Goal: Task Accomplishment & Management: Manage account settings

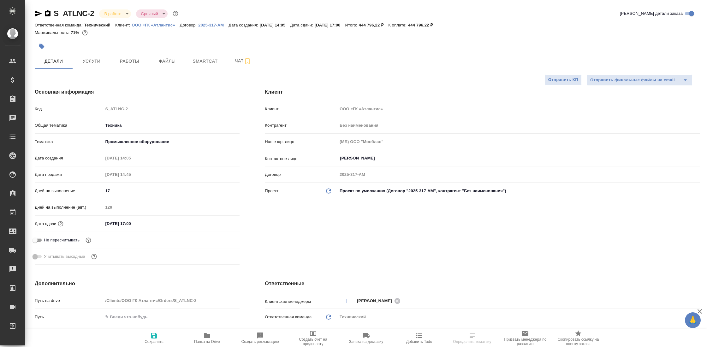
select select "RU"
type textarea "x"
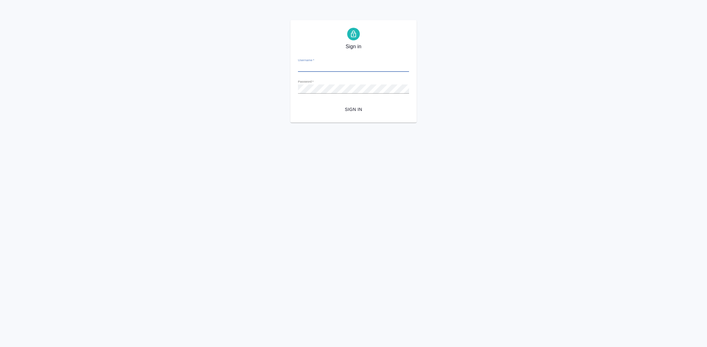
type input "y.gostev@awatera.com"
click at [372, 111] on span "Sign in" at bounding box center [353, 110] width 101 height 8
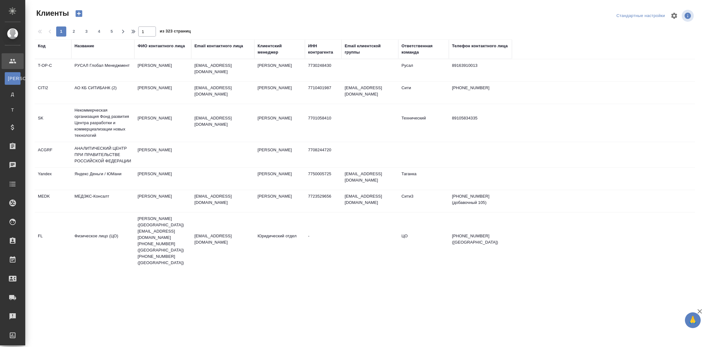
select select "RU"
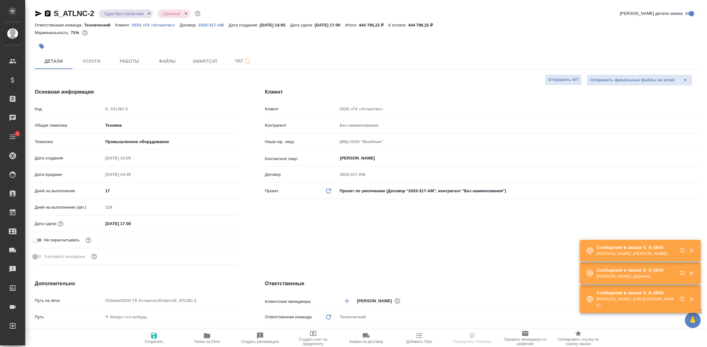
select select "RU"
type input "Белякова Юлия"
type input "Комаров Роман"
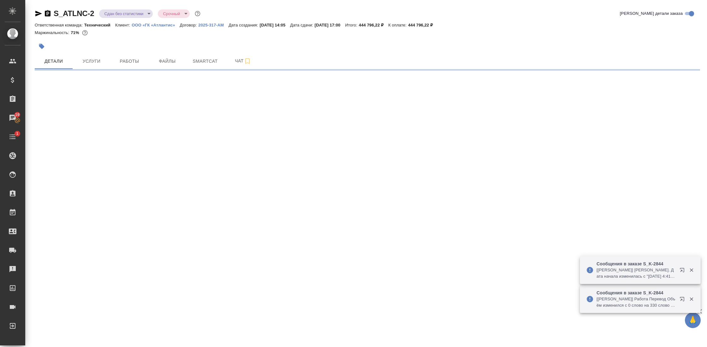
select select "RU"
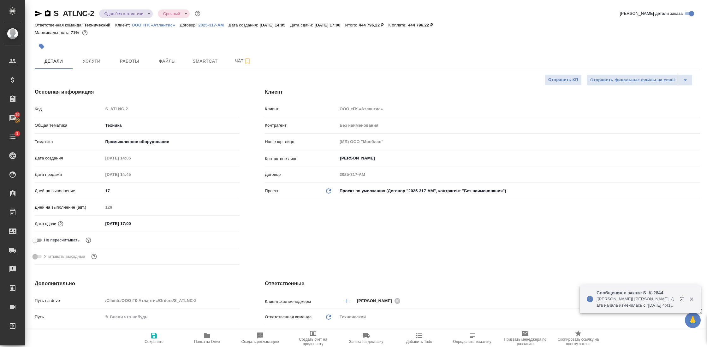
type textarea "x"
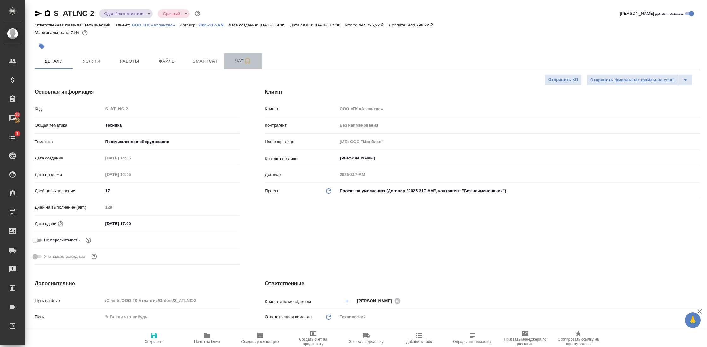
click at [238, 57] on span "Чат" at bounding box center [243, 61] width 30 height 8
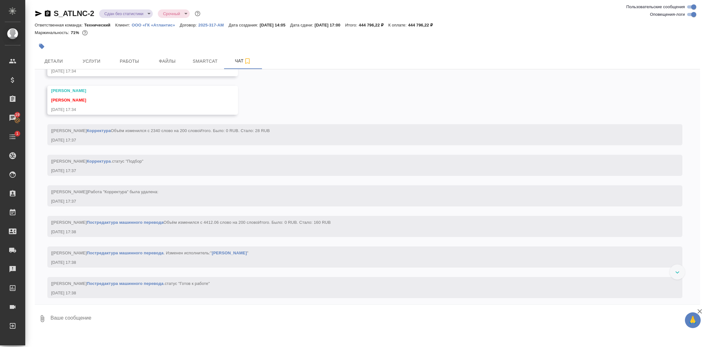
scroll to position [10440, 0]
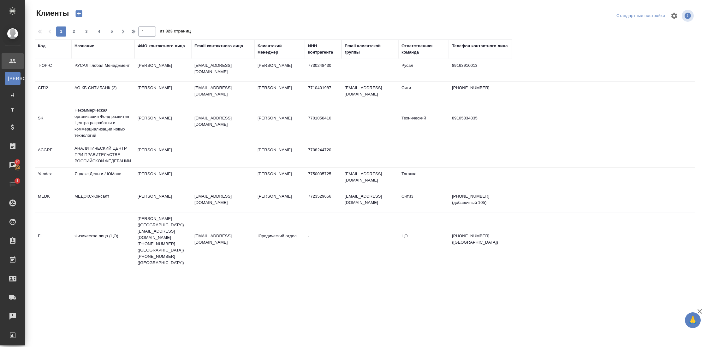
select select "RU"
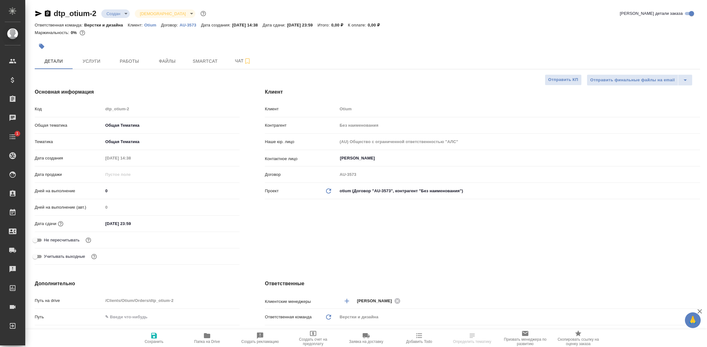
select select "RU"
click at [131, 64] on span "Работы" at bounding box center [129, 61] width 30 height 8
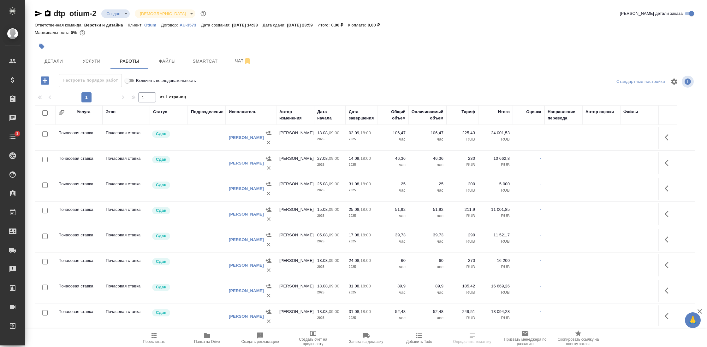
click at [246, 112] on div "Исполнитель" at bounding box center [243, 112] width 28 height 6
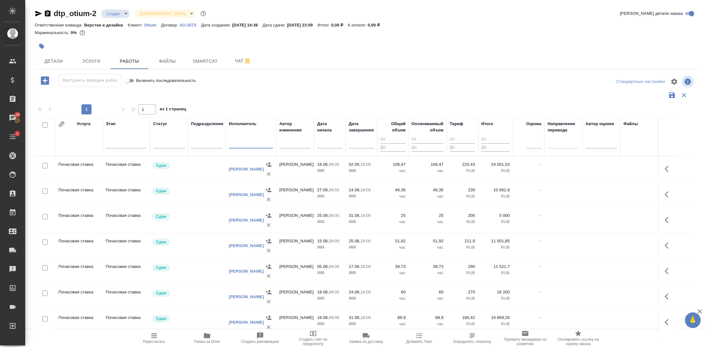
click at [240, 143] on input "text" at bounding box center [251, 144] width 44 height 8
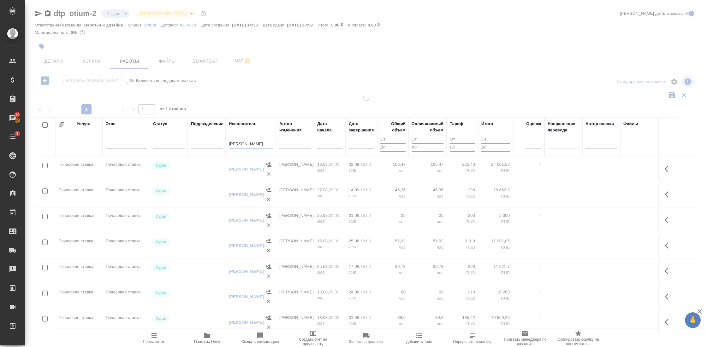
type input "Матвеева"
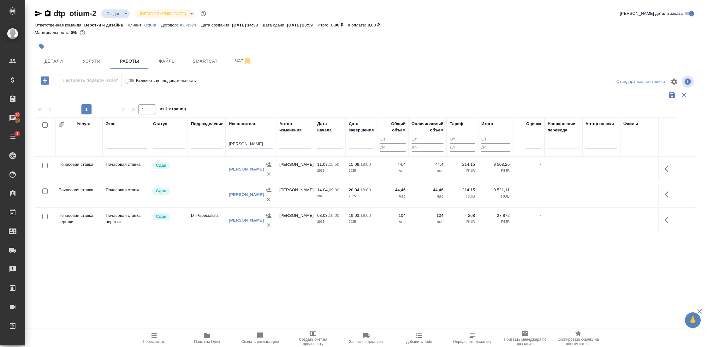
click at [680, 98] on icon "button" at bounding box center [684, 96] width 8 height 8
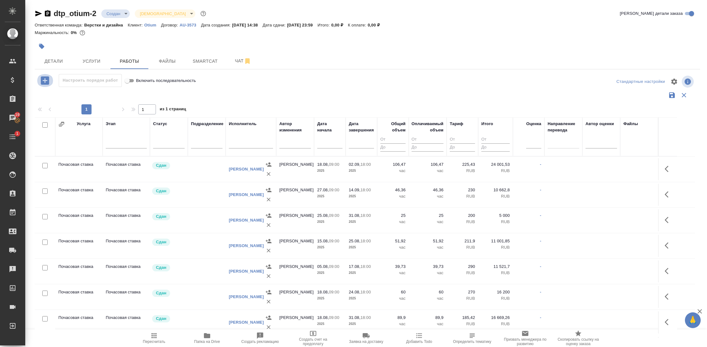
click at [45, 79] on icon "button" at bounding box center [44, 80] width 11 height 11
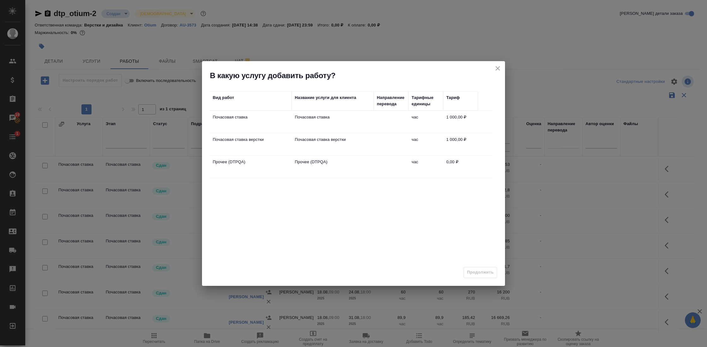
click at [454, 133] on td "1 000,00 ₽" at bounding box center [460, 122] width 35 height 22
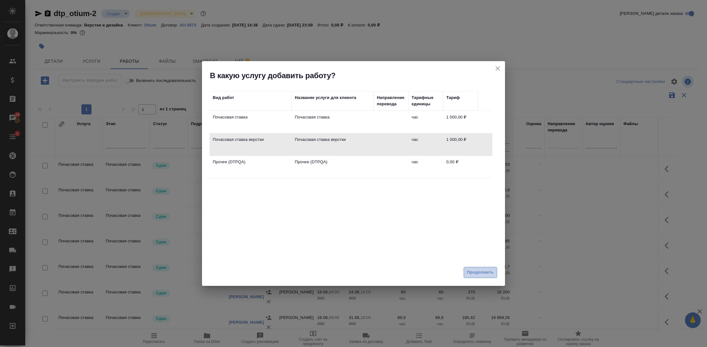
click at [481, 273] on span "Продолжить" at bounding box center [480, 272] width 27 height 7
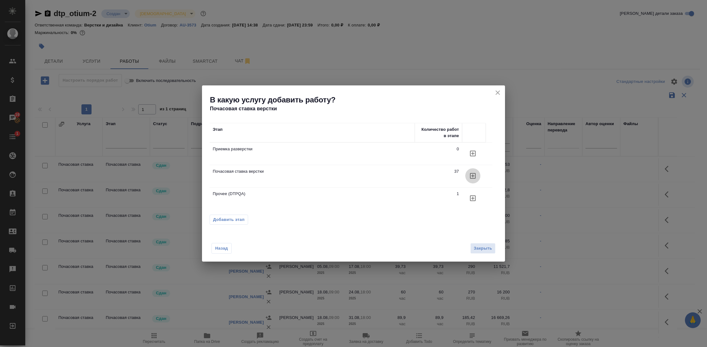
click at [470, 157] on icon "button" at bounding box center [473, 154] width 8 height 8
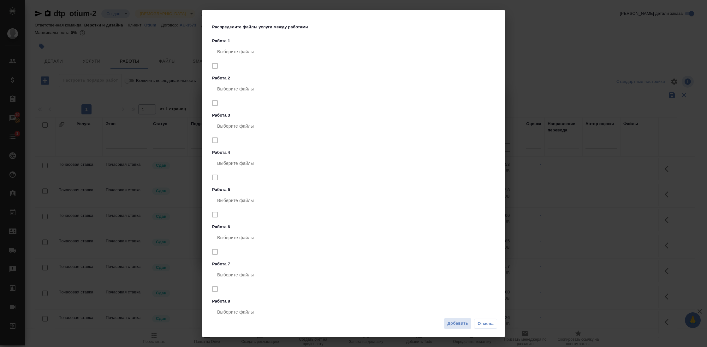
click at [458, 204] on div "Выберите файлы" at bounding box center [354, 200] width 285 height 15
click at [464, 324] on span "Добавить" at bounding box center [457, 323] width 21 height 7
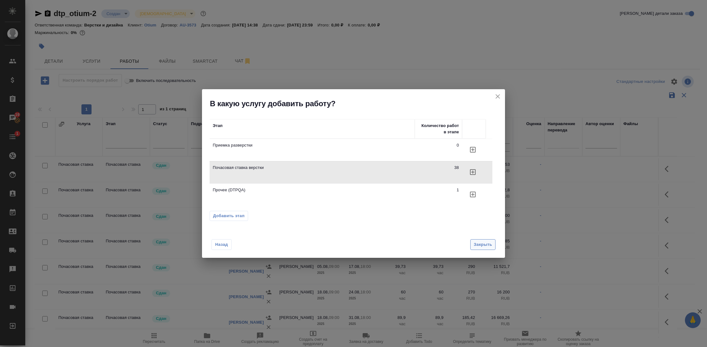
click at [485, 242] on span "Закрыть" at bounding box center [483, 244] width 18 height 7
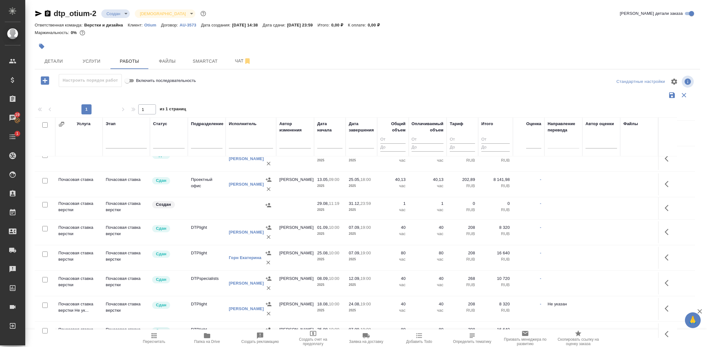
scroll to position [1310, 0]
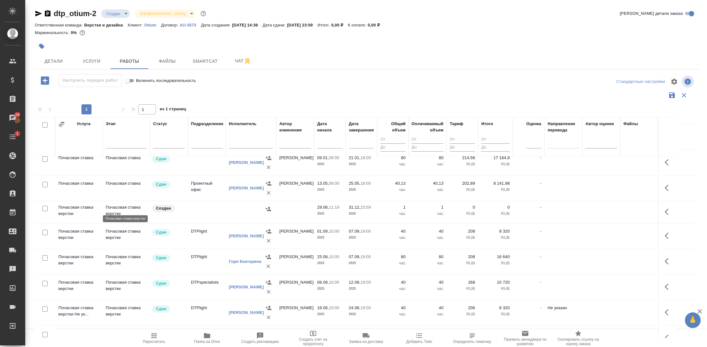
click at [122, 206] on p "Почасовая ставка верстки" at bounding box center [126, 210] width 41 height 13
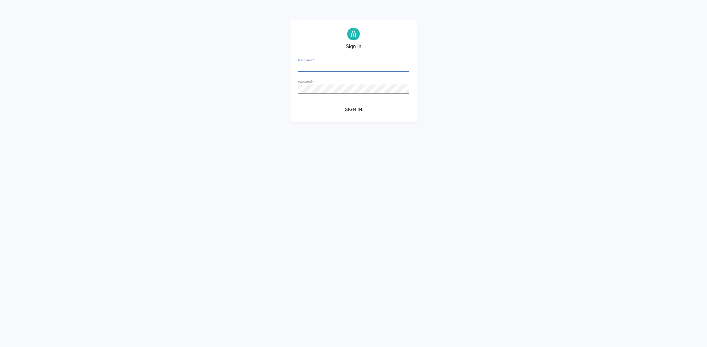
type input "[EMAIL_ADDRESS][DOMAIN_NAME]"
click at [362, 110] on span "Sign in" at bounding box center [353, 110] width 101 height 8
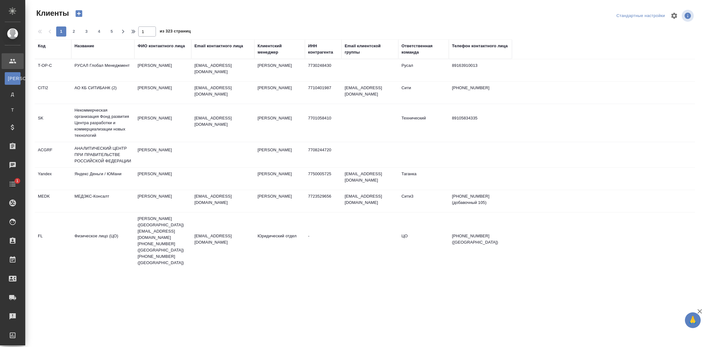
select select "RU"
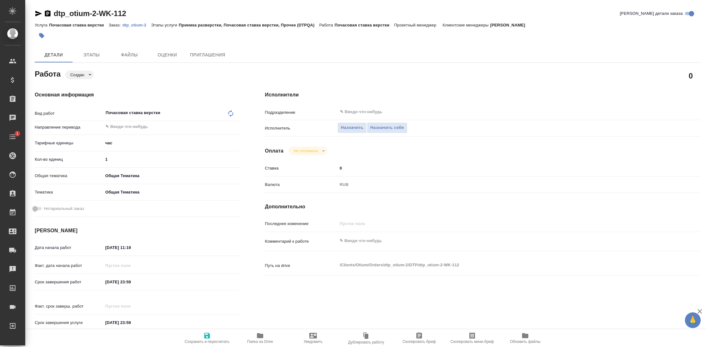
type textarea "x"
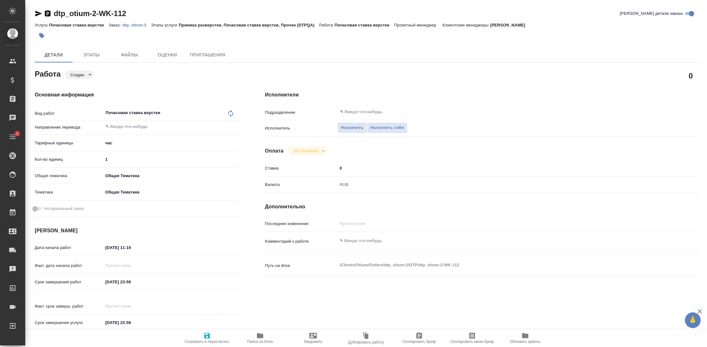
type textarea "x"
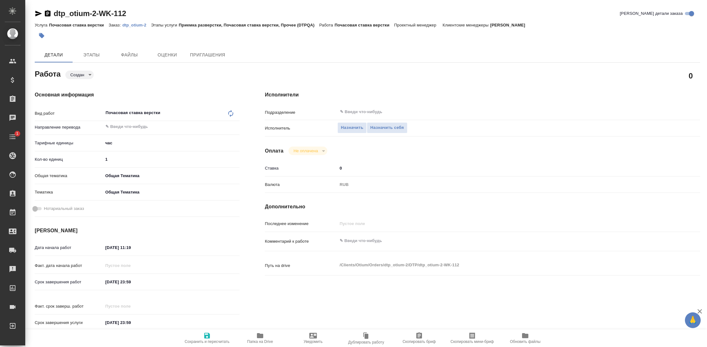
type textarea "x"
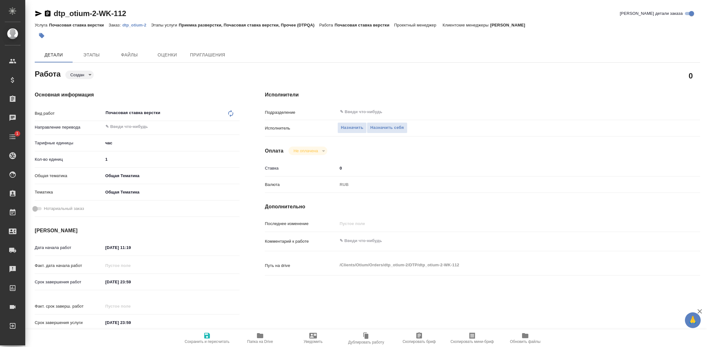
type textarea "x"
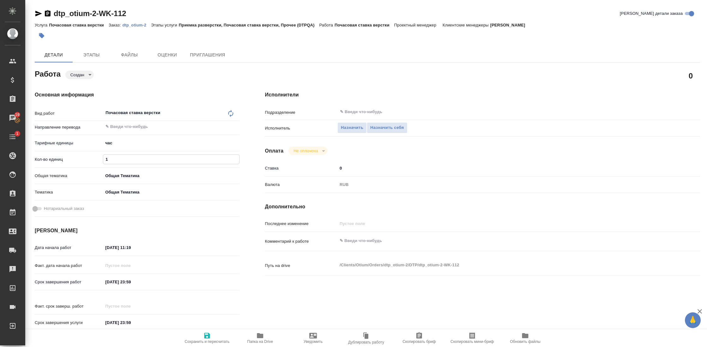
click at [133, 159] on input "1" at bounding box center [171, 159] width 136 height 9
type textarea "x"
type input "4"
type textarea "x"
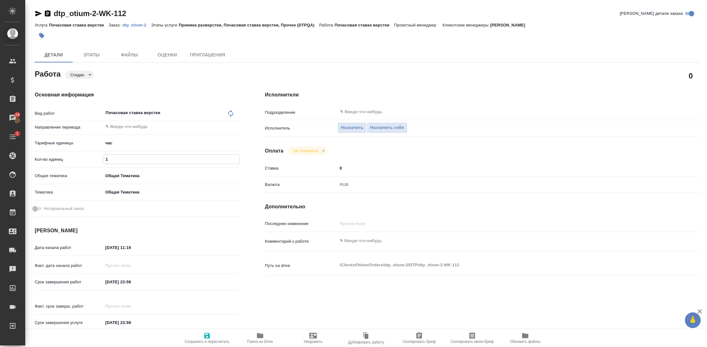
type textarea "x"
type input "40"
type textarea "x"
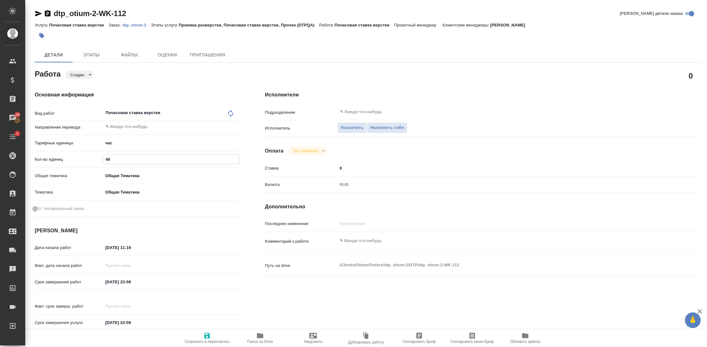
type textarea "x"
type input "40"
click at [203, 336] on icon "button" at bounding box center [207, 336] width 8 height 8
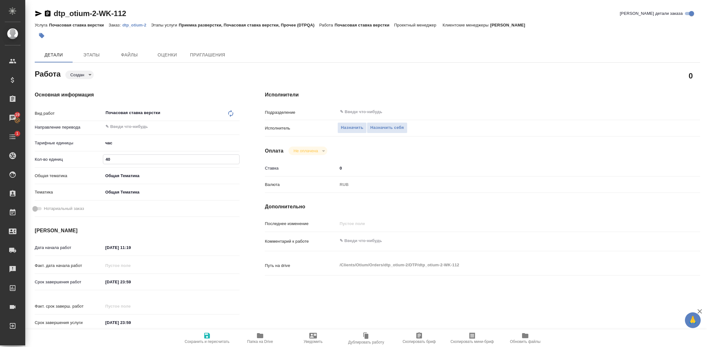
type textarea "x"
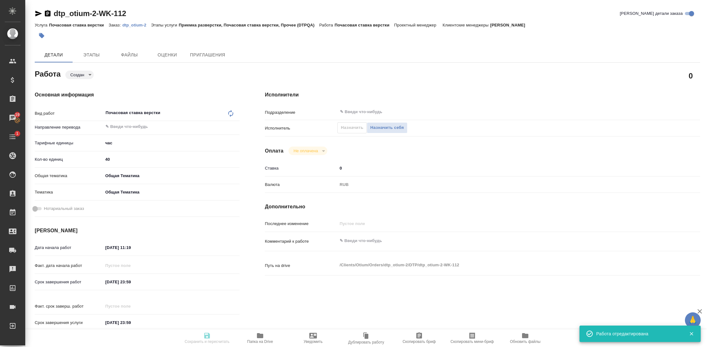
type textarea "x"
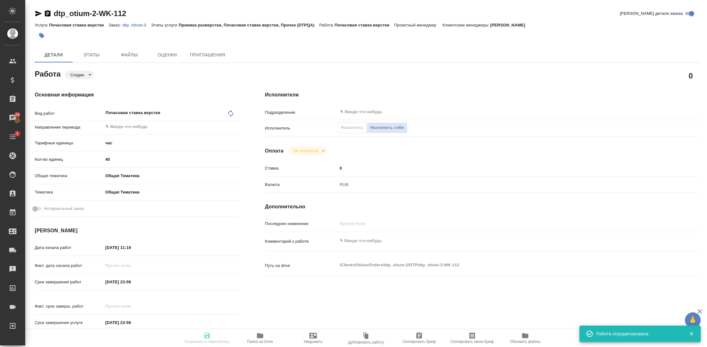
type input "created"
type textarea "Почасовая ставка верстки"
type textarea "x"
type input "5a8b1489cc6b4906c91bfd93"
type input "40"
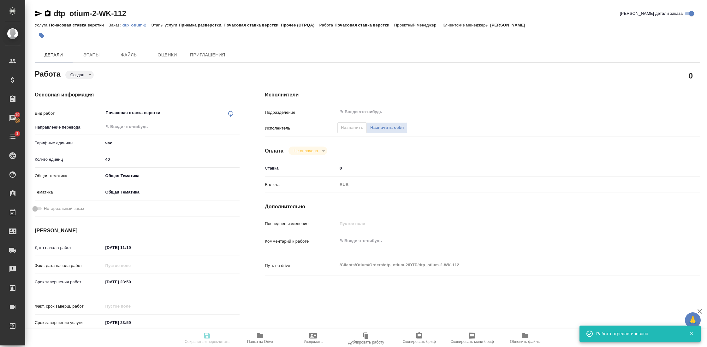
type input "obtem"
type input "6012b1ca196b0e5c9229a120"
type input "29.08.2025 11:19"
type input "[DATE] 23:59"
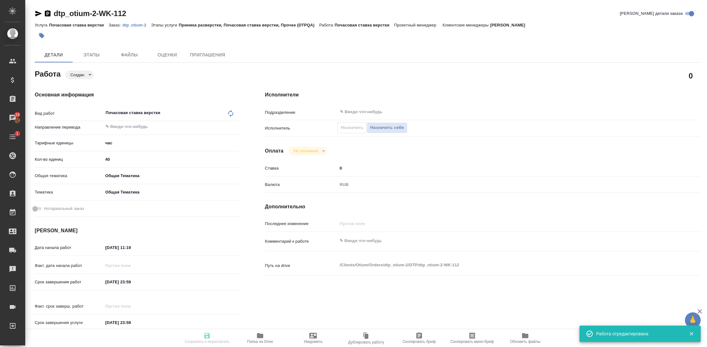
type input "notPayed"
type input "0"
type input "RUB"
type input "[PERSON_NAME]"
type textarea "x"
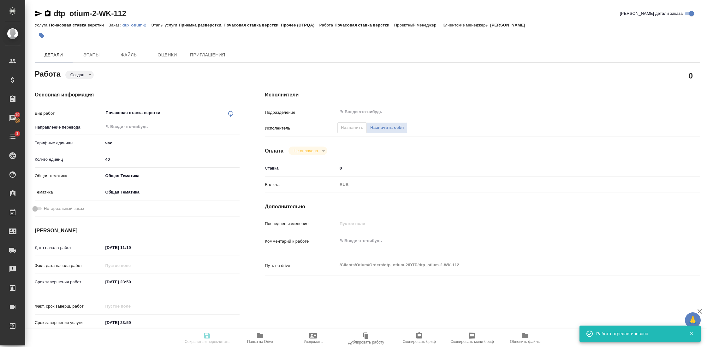
type textarea "/Clients/Оtium/Orders/dtp_otium-2/DTP/dtp_otium-2-WK-112"
type textarea "x"
type input "dtp_otium-2"
type input "Почасовая ставка верстки"
type input "Приемка разверстки, Почасовая ставка верстки, Прочее (DTPQA)"
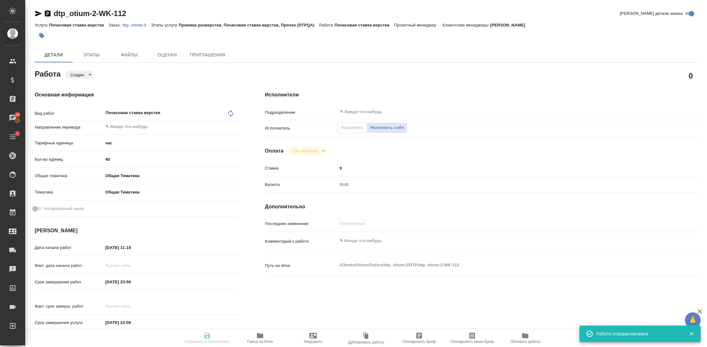
type input "[PERSON_NAME]"
type input "/Clients/Оtium/Orders/dtp_otium-2"
type textarea "x"
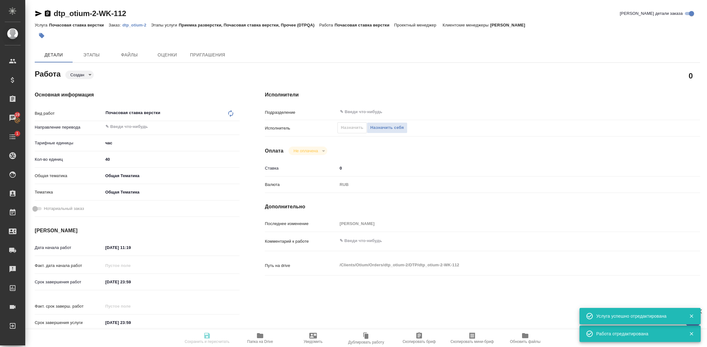
type textarea "x"
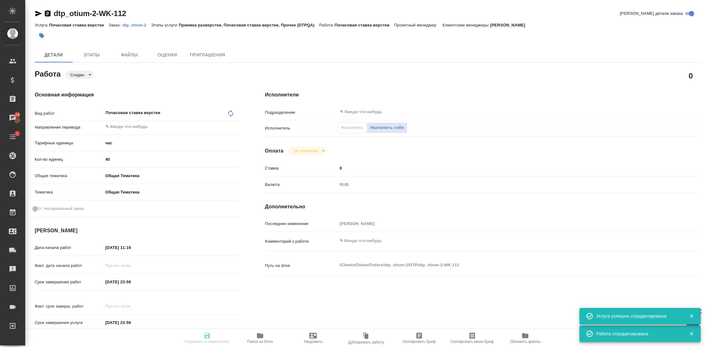
type textarea "x"
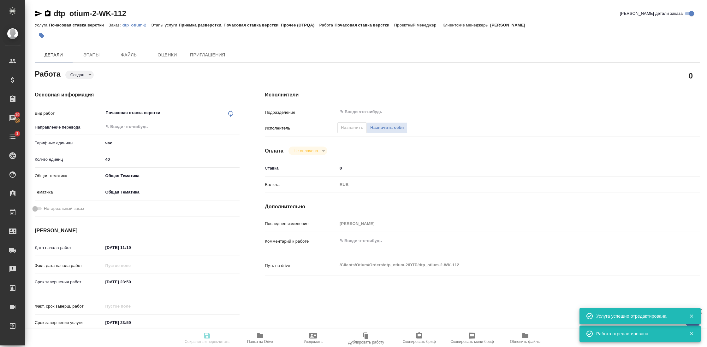
type textarea "x"
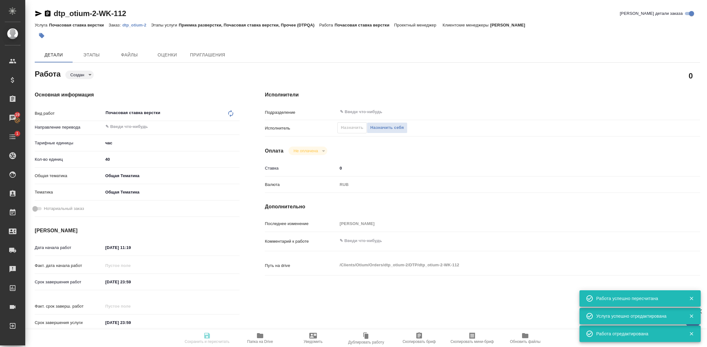
type input "created"
type textarea "Почасовая ставка верстки"
type textarea "x"
type input "5a8b1489cc6b4906c91bfd93"
type input "40"
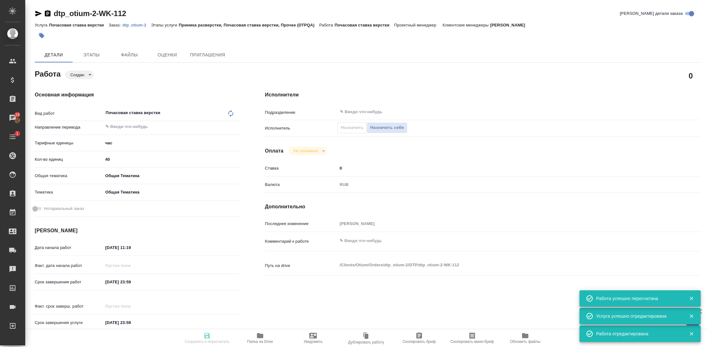
type input "obtem"
type input "6012b1ca196b0e5c9229a120"
type input "29.08.2025 11:19"
type input "[DATE] 23:59"
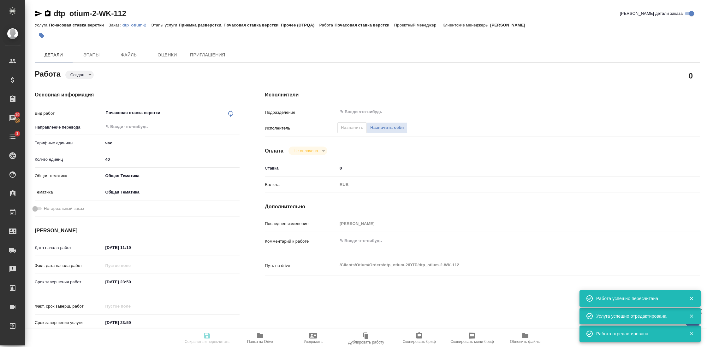
type input "notPayed"
type input "0"
type input "RUB"
type input "[PERSON_NAME]"
type textarea "x"
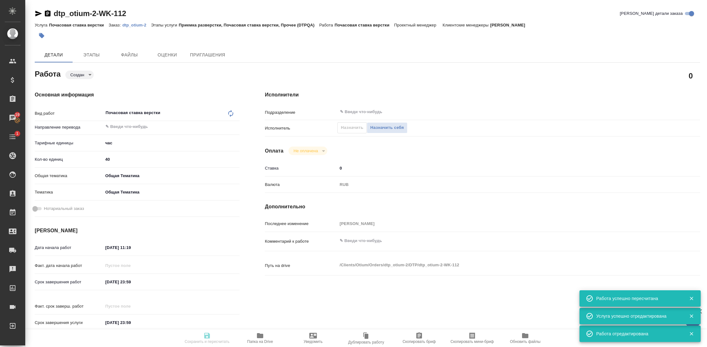
type textarea "/Clients/Оtium/Orders/dtp_otium-2/DTP/dtp_otium-2-WK-112"
type textarea "x"
type input "dtp_otium-2"
type input "Почасовая ставка верстки"
type input "Приемка разверстки, Почасовая ставка верстки, Прочее (DTPQA)"
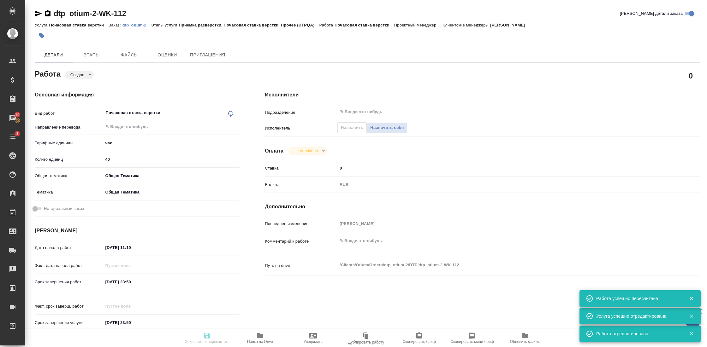
type input "[PERSON_NAME]"
type input "/Clients/Оtium/Orders/dtp_otium-2"
type textarea "x"
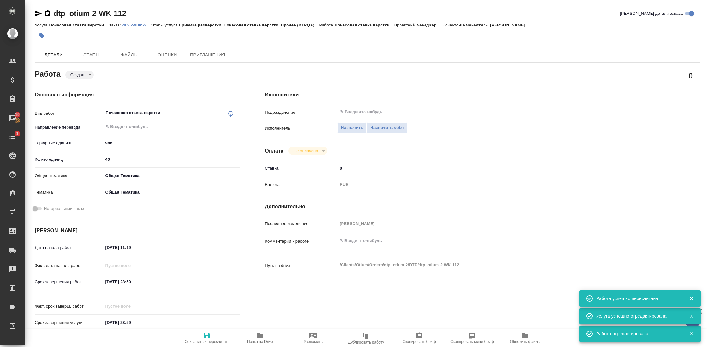
type textarea "x"
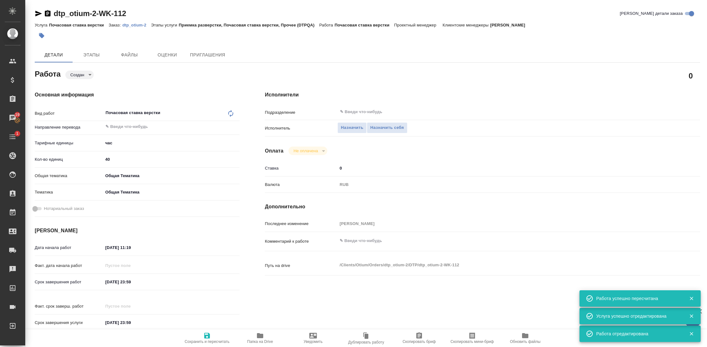
type textarea "x"
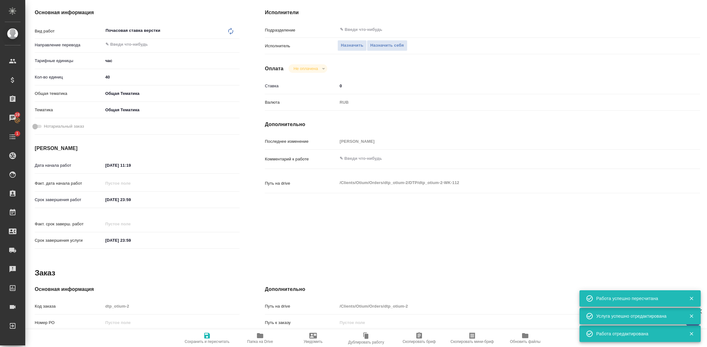
scroll to position [92, 0]
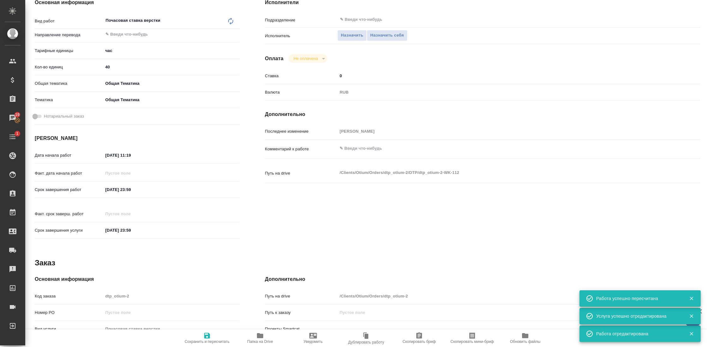
type textarea "x"
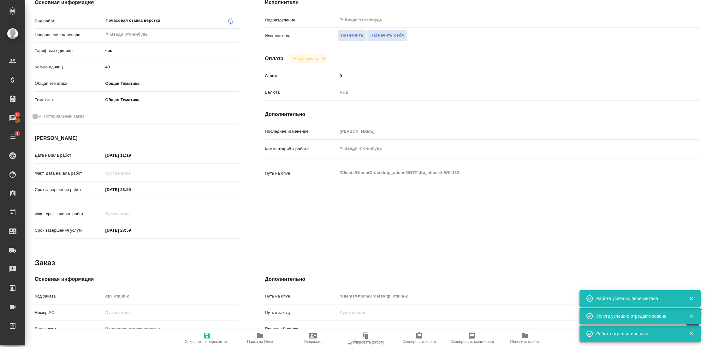
click at [148, 156] on input "29.08.2025 11:19" at bounding box center [130, 155] width 55 height 9
click at [220, 153] on icon "button" at bounding box center [221, 155] width 6 height 6
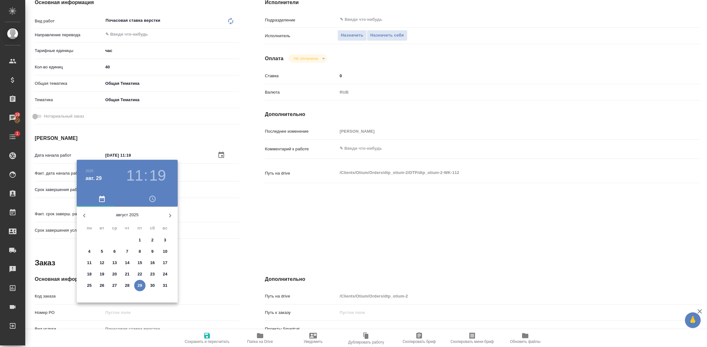
click at [171, 217] on icon "button" at bounding box center [170, 216] width 8 height 8
click at [91, 240] on span "1" at bounding box center [89, 240] width 11 height 6
type textarea "x"
type input "01.09.2025 11:19"
type textarea "x"
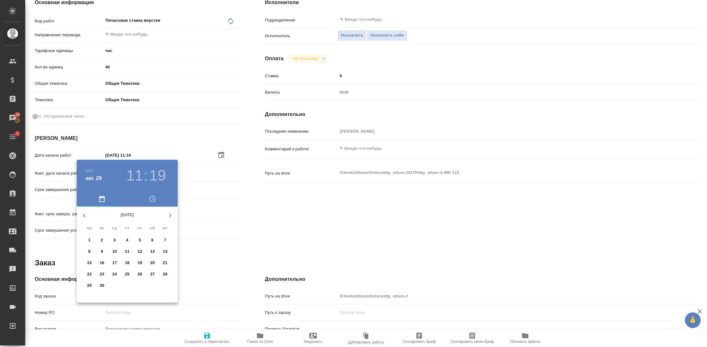
type textarea "x"
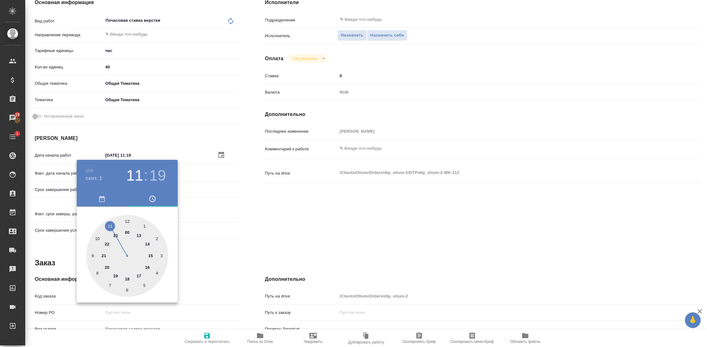
click at [98, 238] on div at bounding box center [127, 256] width 82 height 82
type textarea "x"
type input "01.09.2025 10:19"
type textarea "x"
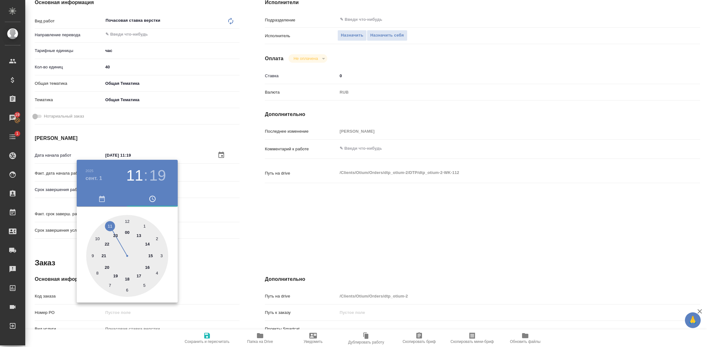
type textarea "x"
click at [126, 222] on div at bounding box center [127, 256] width 82 height 82
type textarea "x"
type input "[DATE] 10:00"
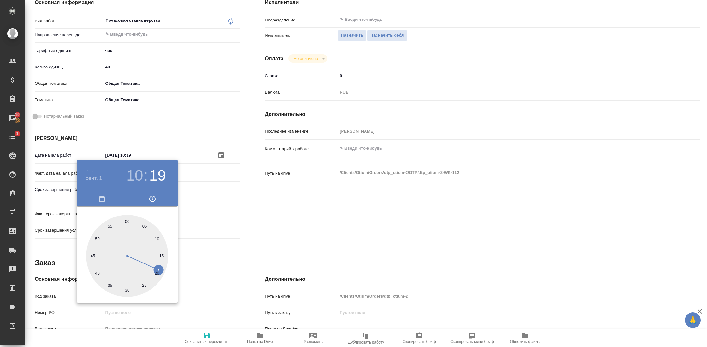
type textarea "x"
click at [240, 223] on div at bounding box center [353, 173] width 707 height 347
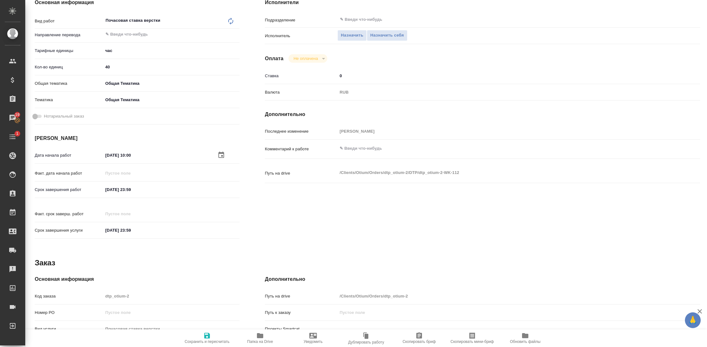
click at [132, 190] on input "[DATE] 23:59" at bounding box center [130, 189] width 55 height 9
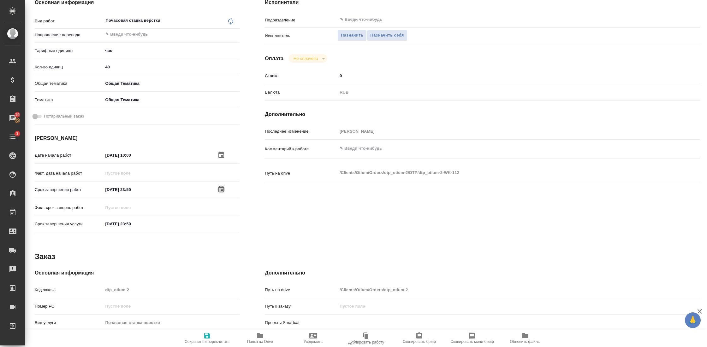
click at [218, 188] on icon "button" at bounding box center [221, 190] width 8 height 8
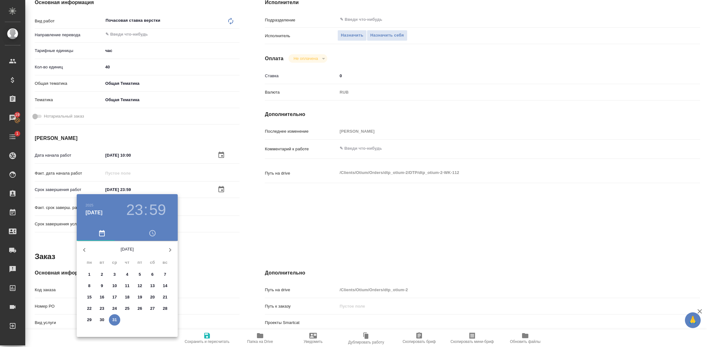
click at [82, 252] on icon "button" at bounding box center [84, 250] width 8 height 8
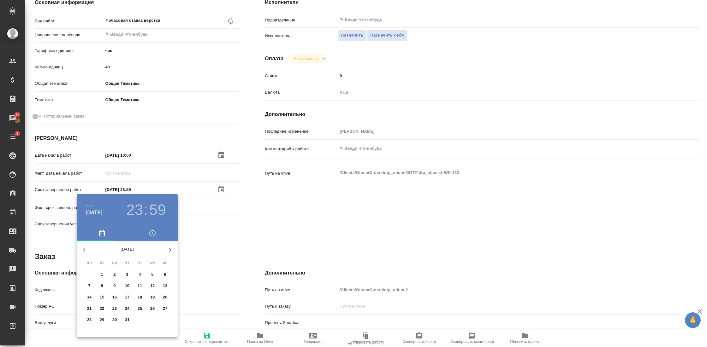
click at [82, 252] on icon "button" at bounding box center [84, 250] width 8 height 8
click at [169, 250] on icon "button" at bounding box center [170, 250] width 8 height 8
click at [167, 274] on span "7" at bounding box center [164, 275] width 11 height 6
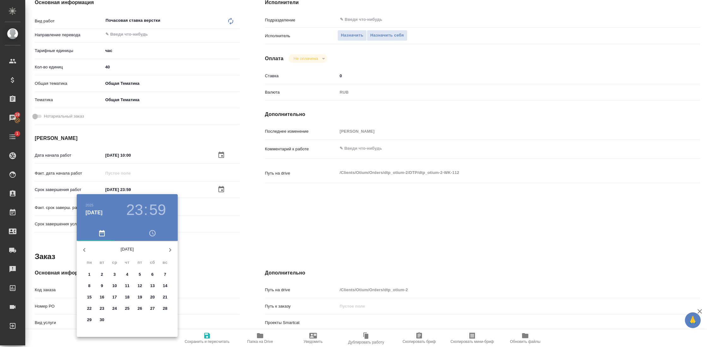
type textarea "x"
type input "07.09.2025 23:59"
type textarea "x"
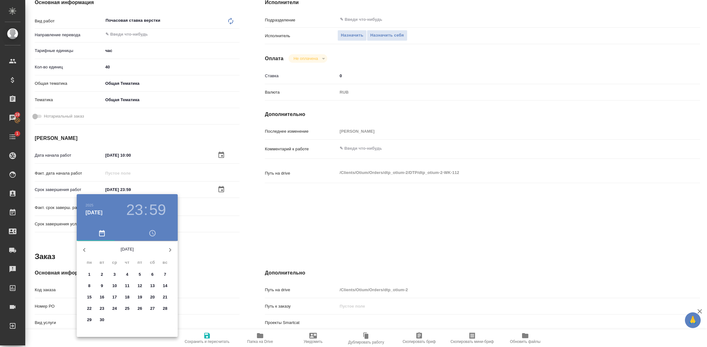
type textarea "x"
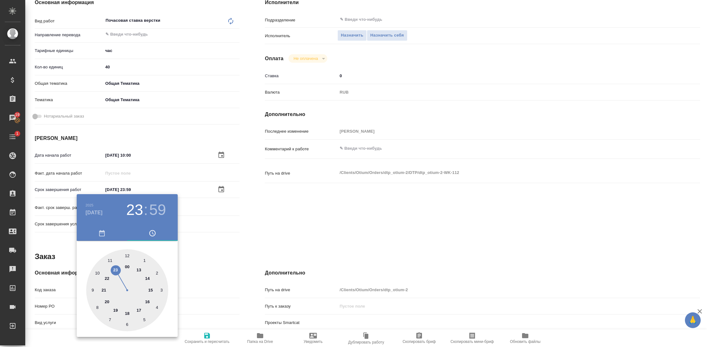
click at [115, 309] on div at bounding box center [127, 291] width 82 height 82
type textarea "x"
type input "07.09.2025 19:59"
type textarea "x"
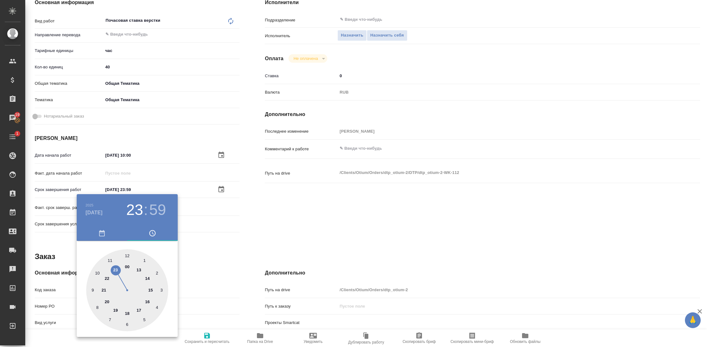
type textarea "x"
type input "[DATE] 19:00"
type textarea "x"
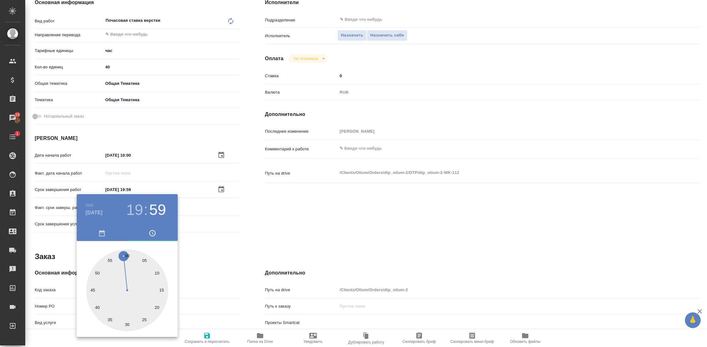
type textarea "x"
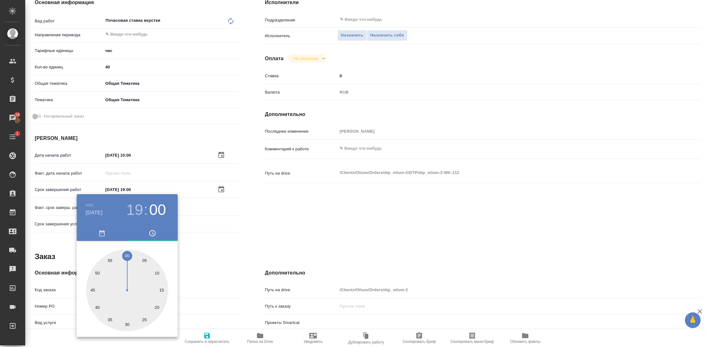
type textarea "x"
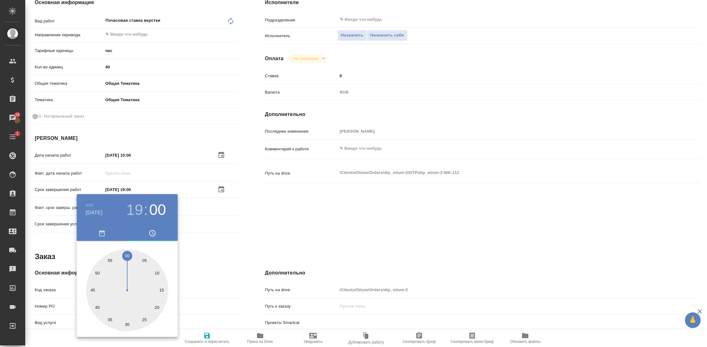
type textarea "x"
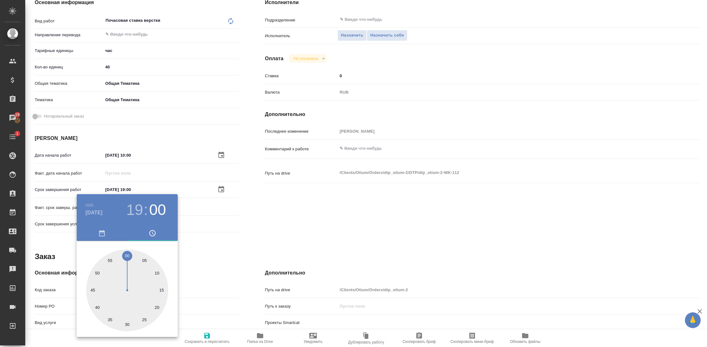
type textarea "x"
click at [127, 256] on div at bounding box center [127, 291] width 82 height 82
type textarea "x"
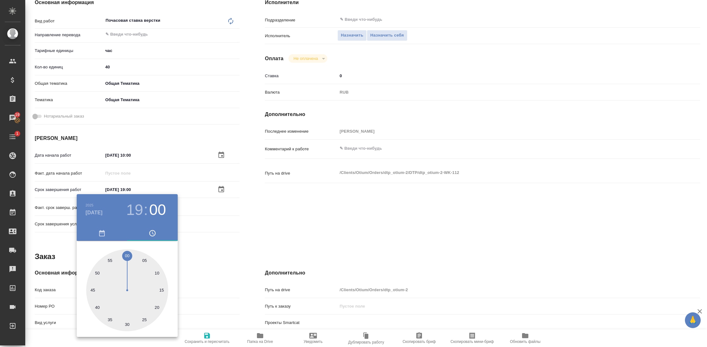
type textarea "x"
click at [268, 236] on div at bounding box center [353, 173] width 707 height 347
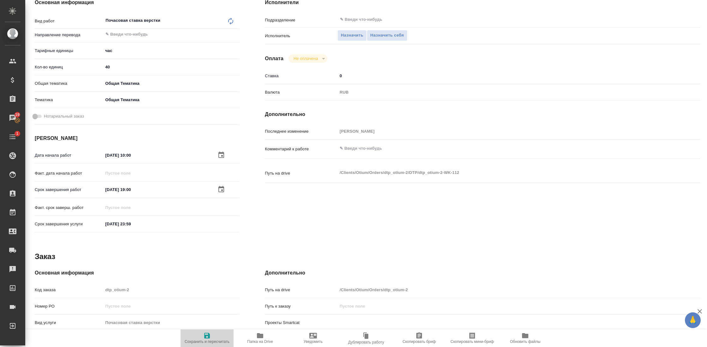
click at [204, 340] on span "Сохранить и пересчитать" at bounding box center [207, 342] width 45 height 4
type textarea "x"
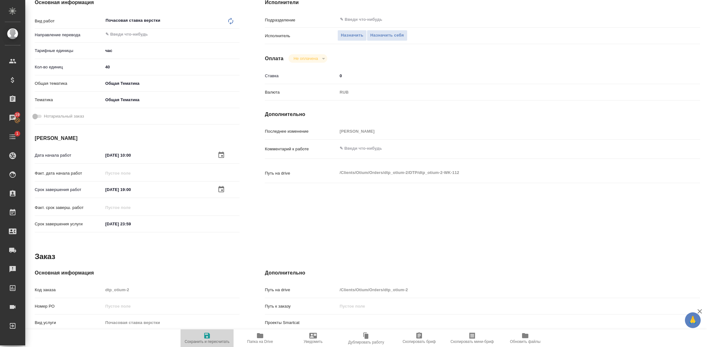
type textarea "x"
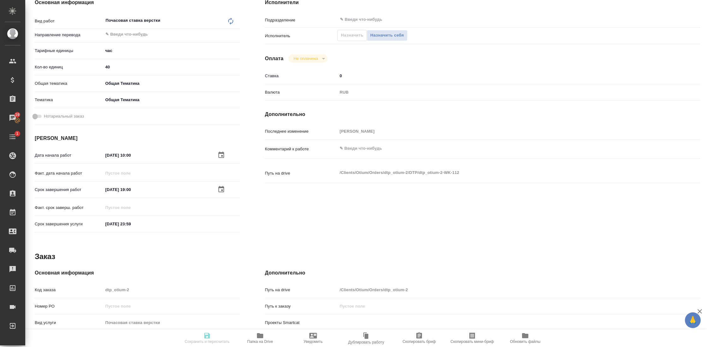
type textarea "x"
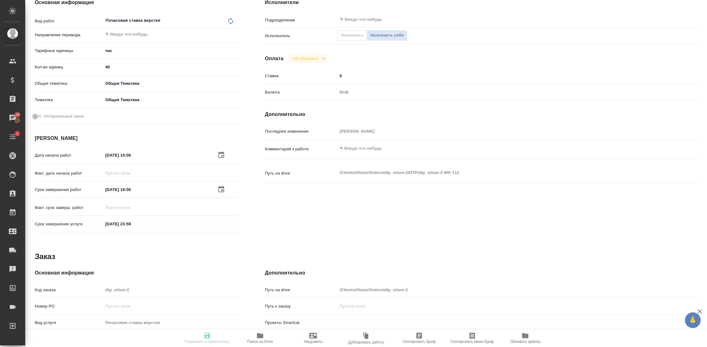
type textarea "x"
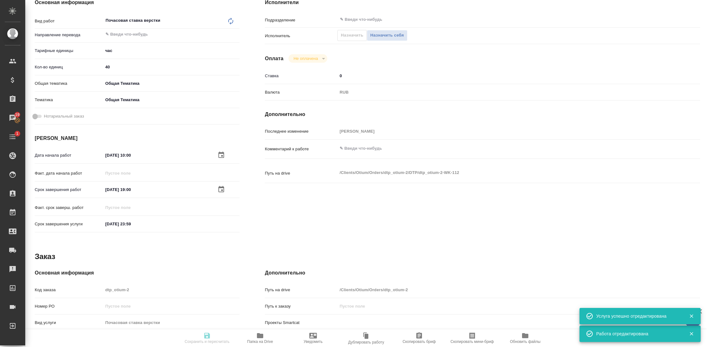
type input "created"
type textarea "Почасовая ставка верстки"
type textarea "x"
type input "5a8b1489cc6b4906c91bfd93"
type input "40"
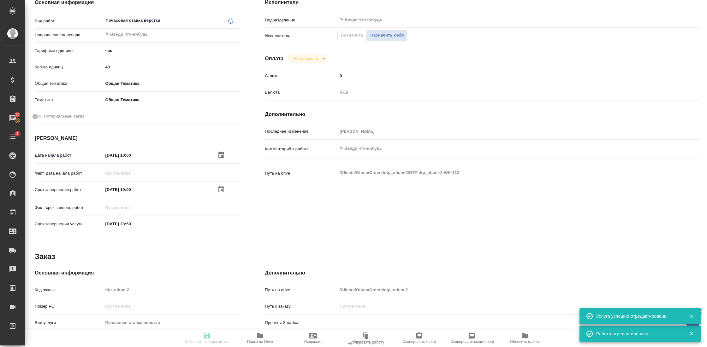
type input "obtem"
type input "6012b1ca196b0e5c9229a120"
type input "[DATE] 10:00"
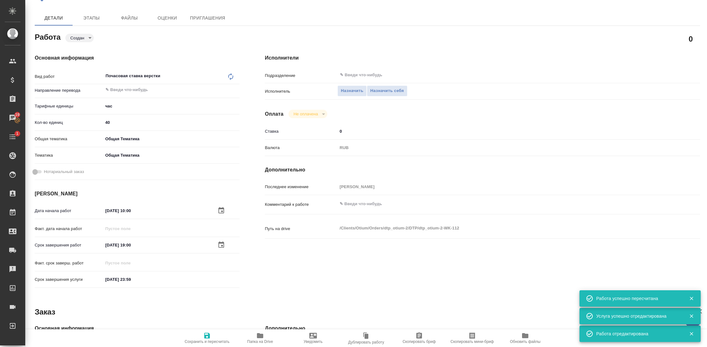
scroll to position [0, 0]
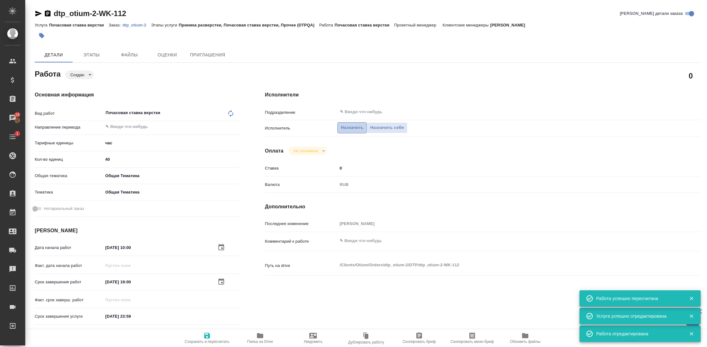
click at [353, 128] on span "Назначить" at bounding box center [352, 127] width 22 height 7
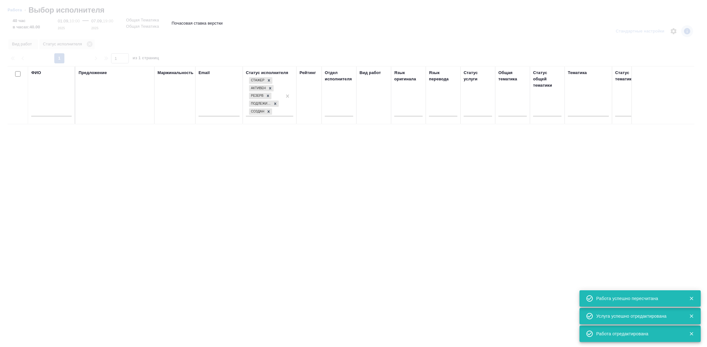
click at [46, 111] on input "text" at bounding box center [51, 113] width 40 height 8
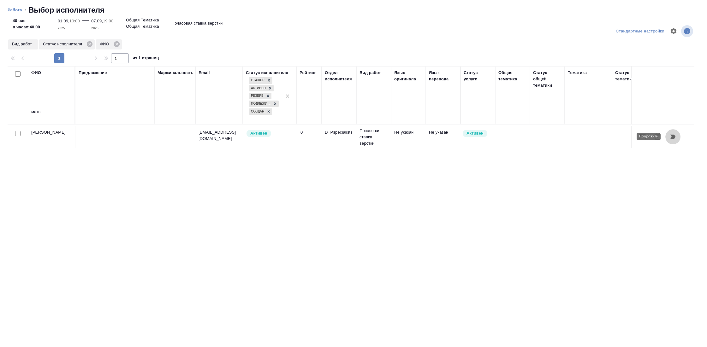
click at [673, 136] on icon "button" at bounding box center [672, 137] width 5 height 4
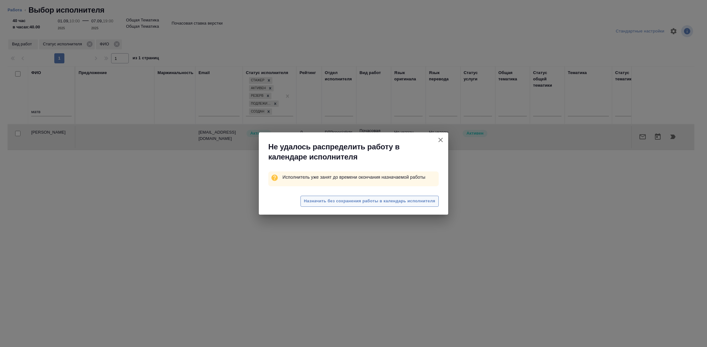
click at [363, 203] on span "Назначить без сохранения работы в календарь исполнителя" at bounding box center [369, 201] width 131 height 7
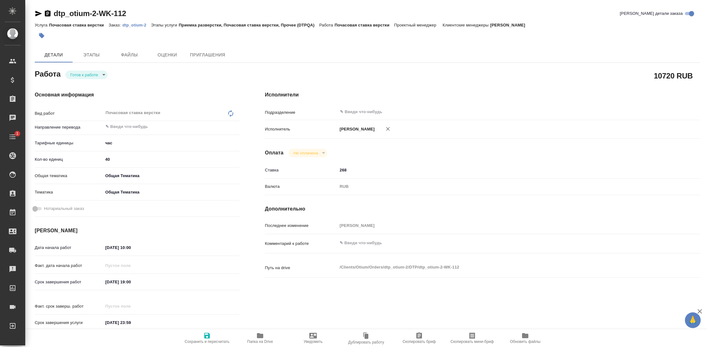
type textarea "x"
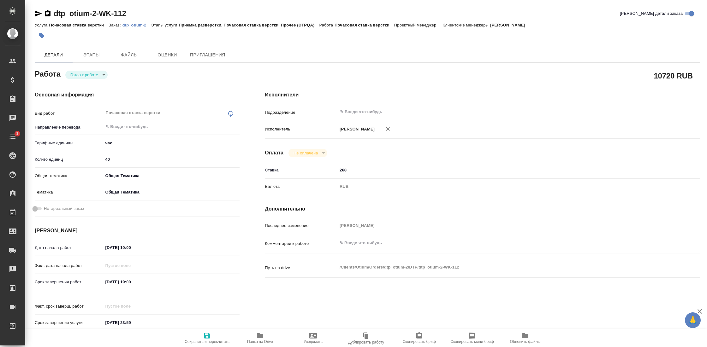
type textarea "x"
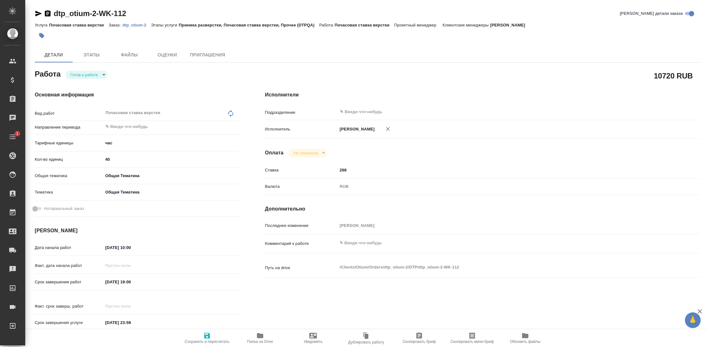
type textarea "x"
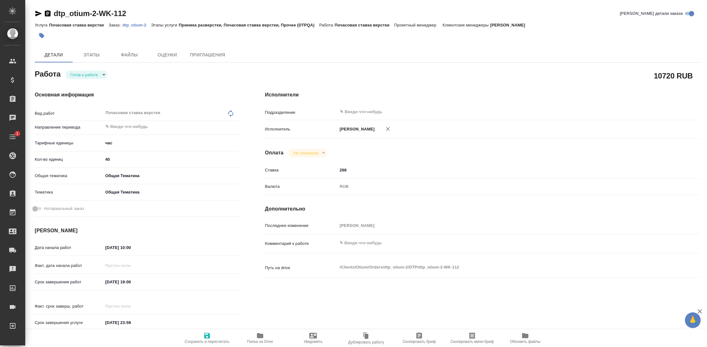
type textarea "x"
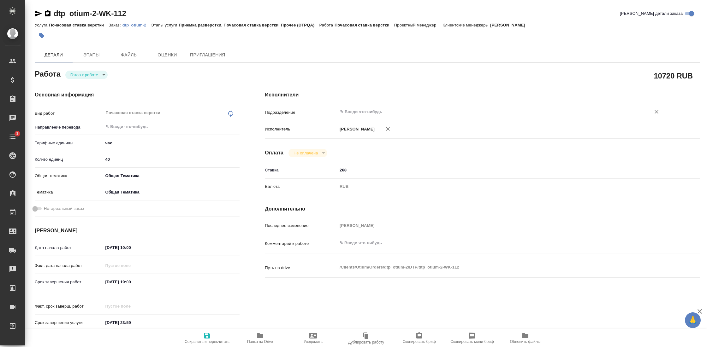
click at [353, 112] on input "text" at bounding box center [489, 112] width 301 height 8
type textarea "x"
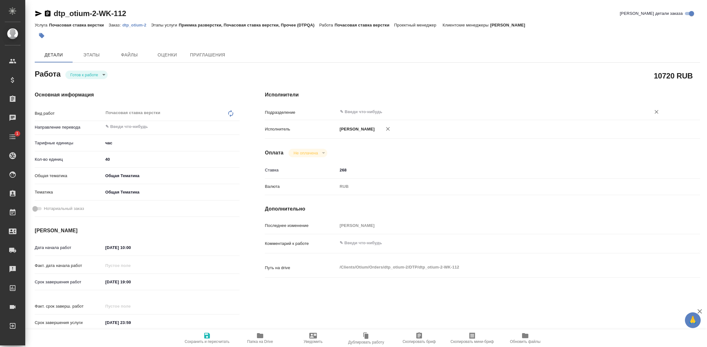
type textarea "x"
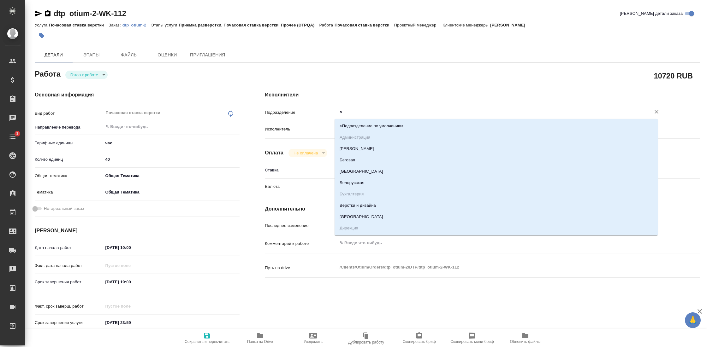
type input "sp"
type textarea "x"
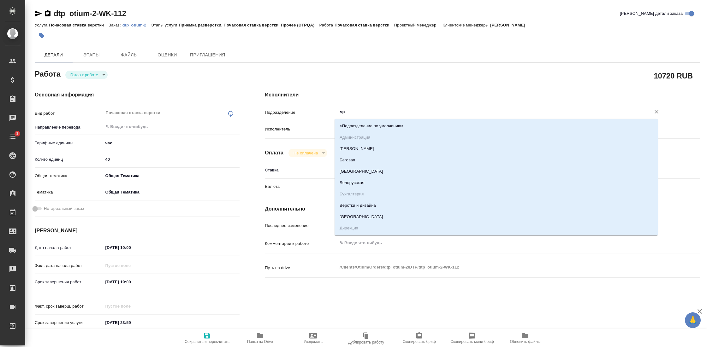
type textarea "x"
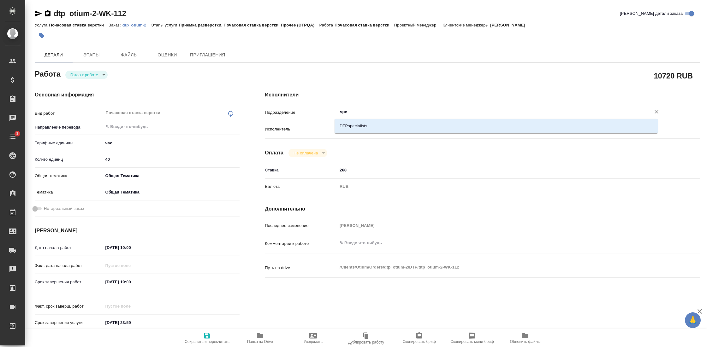
type input "spec"
click at [368, 124] on li "DTPspecialists" at bounding box center [495, 126] width 323 height 11
type textarea "x"
type input "DTPspecialists"
type textarea "x"
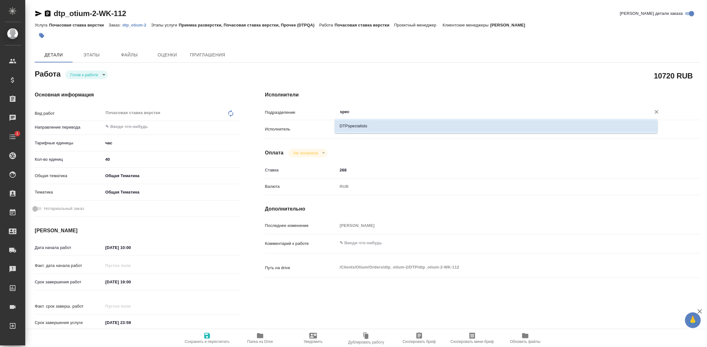
type textarea "x"
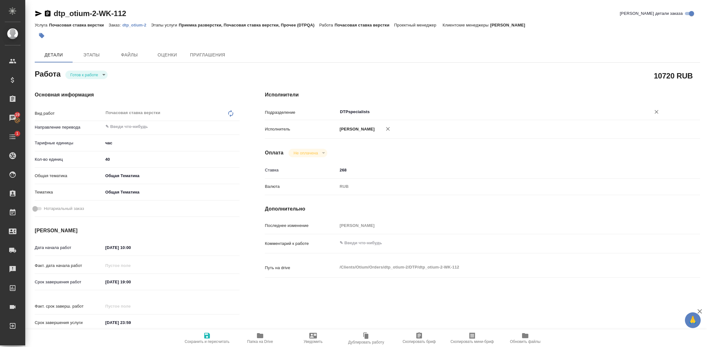
type input "DTPspecialists"
click at [203, 343] on span "Сохранить и пересчитать" at bounding box center [207, 342] width 45 height 4
type textarea "x"
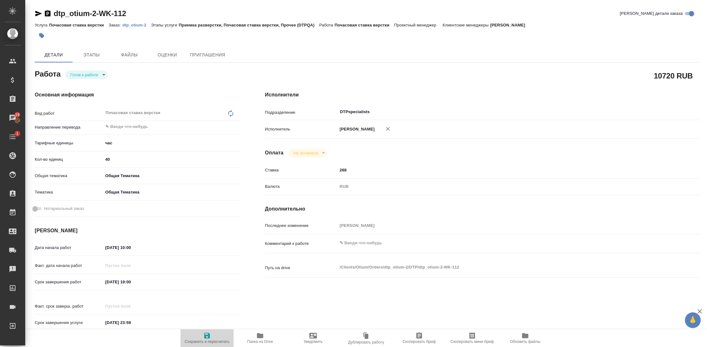
type textarea "x"
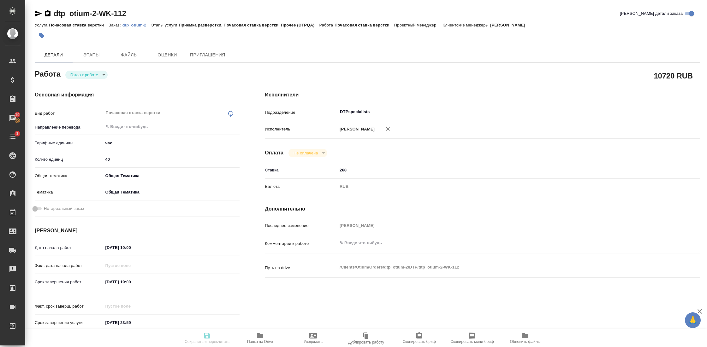
type textarea "x"
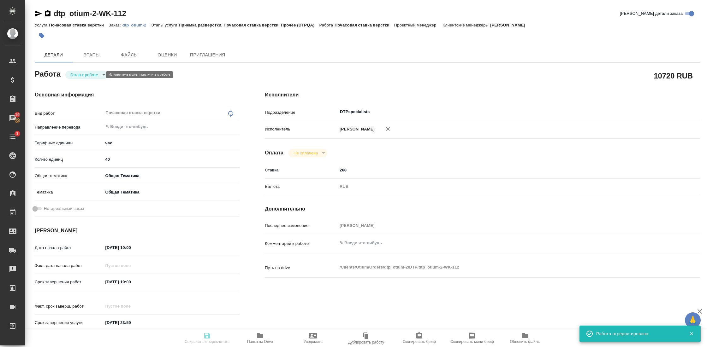
type textarea "x"
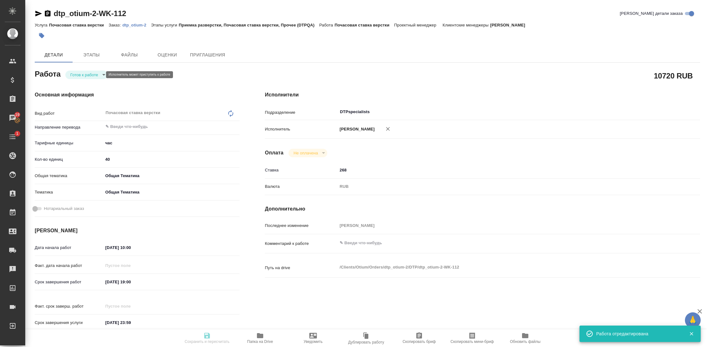
type input "readyForWork"
type textarea "Почасовая ставка верстки"
type textarea "x"
type input "5a8b1489cc6b4906c91bfd93"
type input "40"
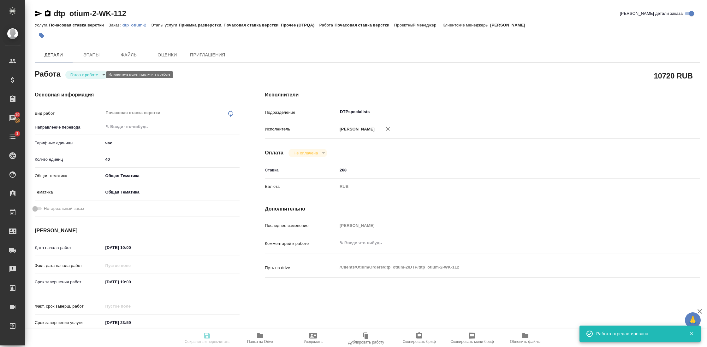
type input "obtem"
type input "6012b1ca196b0e5c9229a120"
type input "[DATE] 10:00"
type input "[DATE] 19:00"
type input "[DATE] 23:59"
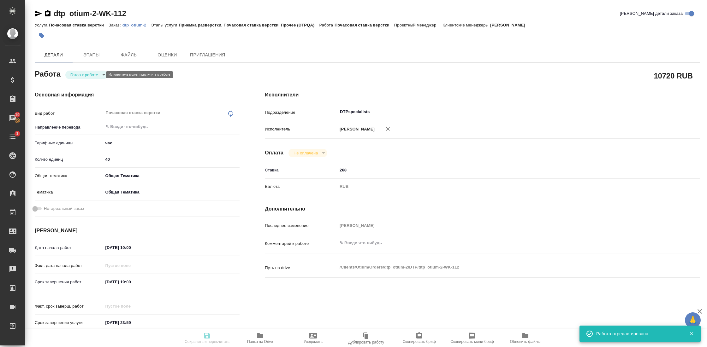
type input "DTPspecialists"
type input "notPayed"
type input "268"
type input "RUB"
type input "[PERSON_NAME]"
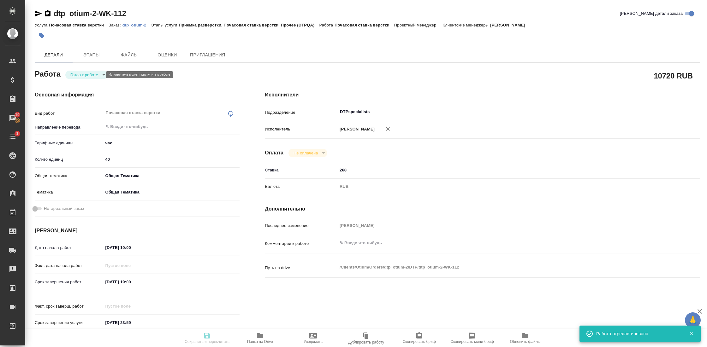
type textarea "x"
type textarea "/Clients/Оtium/Orders/dtp_otium-2/DTP/dtp_otium-2-WK-112"
type textarea "x"
type input "dtp_otium-2"
type input "Почасовая ставка верстки"
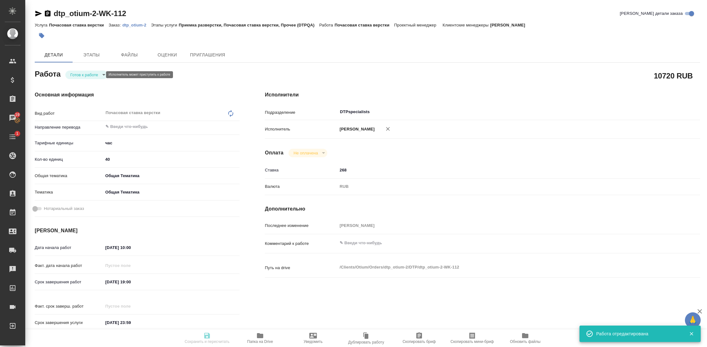
type input "Приемка разверстки, Почасовая ставка верстки, Прочее (DTPQA)"
type input "[PERSON_NAME]"
type input "/Clients/Оtium/Orders/dtp_otium-2"
type textarea "x"
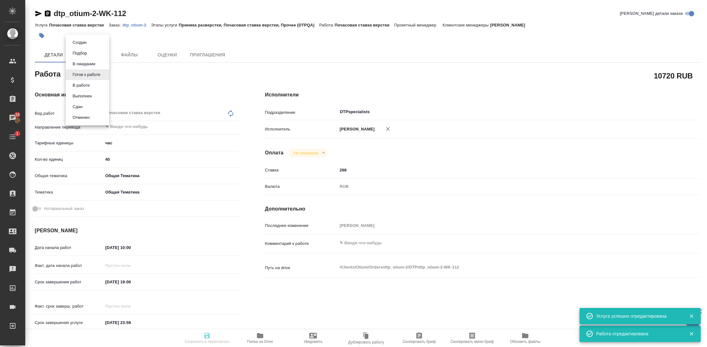
click at [86, 75] on body "🙏 .cls-1 fill:#fff; AWATERA Gostev Yury Клиенты Спецификации Заказы 19 Чаты 1 T…" at bounding box center [353, 173] width 707 height 347
type textarea "x"
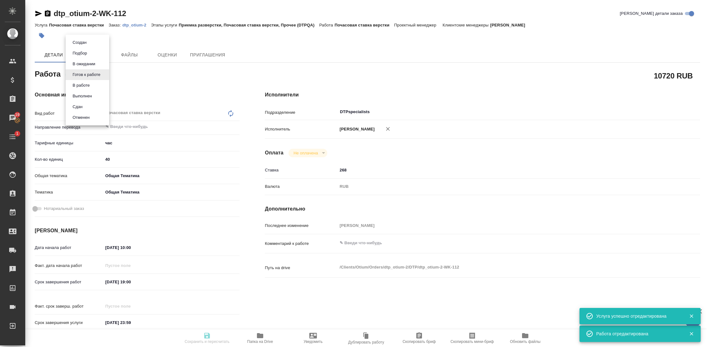
type textarea "x"
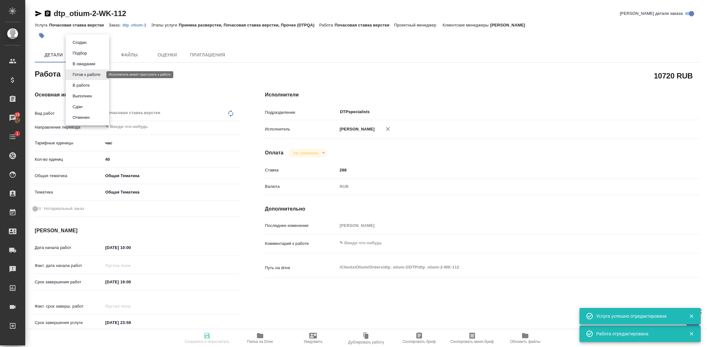
type textarea "x"
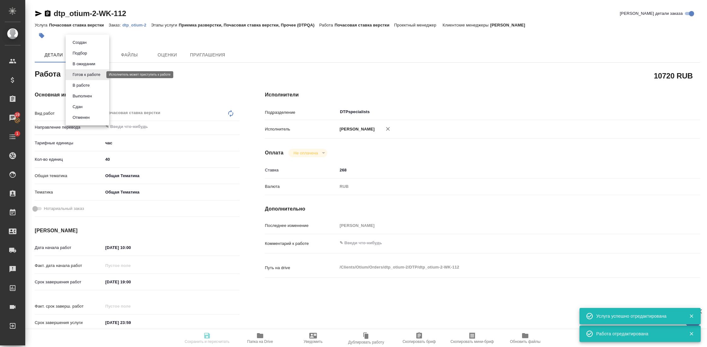
type textarea "x"
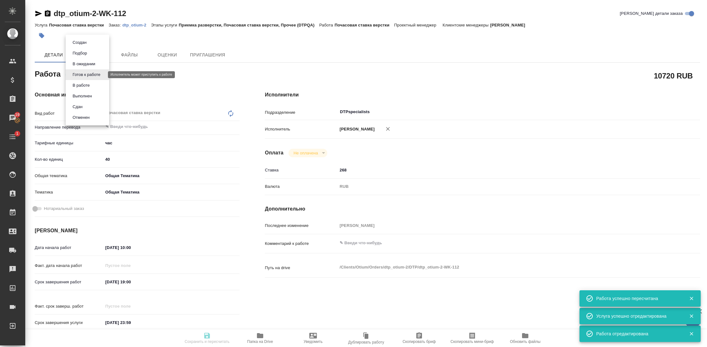
type input "readyForWork"
type textarea "Почасовая ставка верстки"
type textarea "x"
type input "5a8b1489cc6b4906c91bfd93"
type input "40"
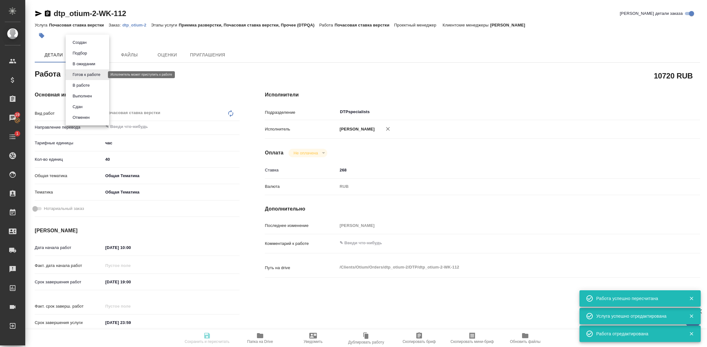
type input "obtem"
type input "6012b1ca196b0e5c9229a120"
type input "[DATE] 10:00"
type input "[DATE] 19:00"
type input "[DATE] 23:59"
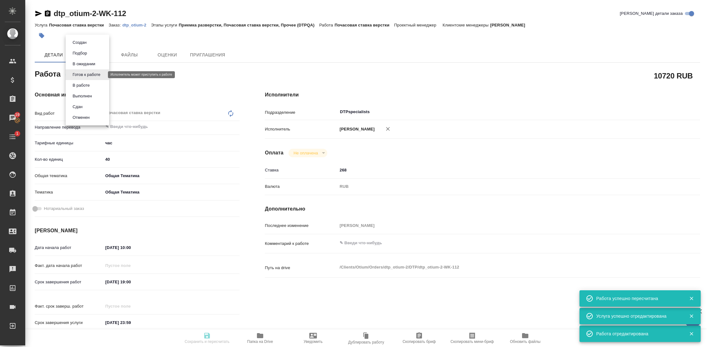
type input "DTPspecialists"
type input "notPayed"
type input "268"
type input "RUB"
type input "[PERSON_NAME]"
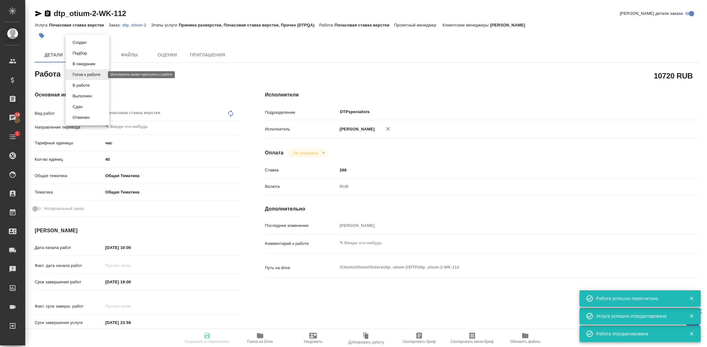
type textarea "x"
type textarea "/Clients/Оtium/Orders/dtp_otium-2/DTP/dtp_otium-2-WK-112"
type textarea "x"
type input "dtp_otium-2"
type input "Почасовая ставка верстки"
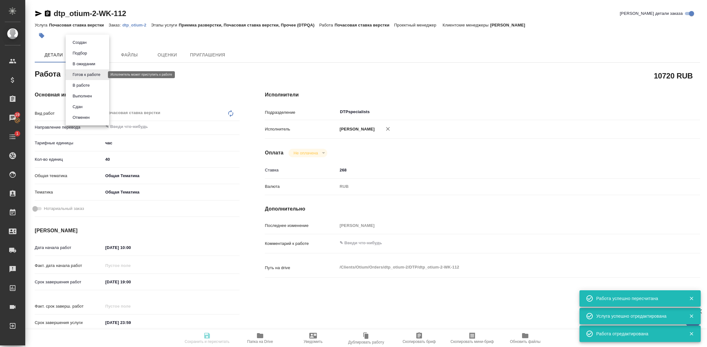
type input "Приемка разверстки, Почасовая ставка верстки, Прочее (DTPQA)"
type input "[PERSON_NAME]"
type input "/Clients/Оtium/Orders/dtp_otium-2"
type textarea "x"
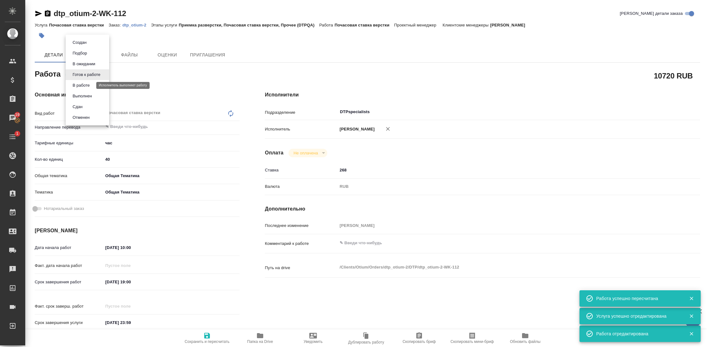
type textarea "x"
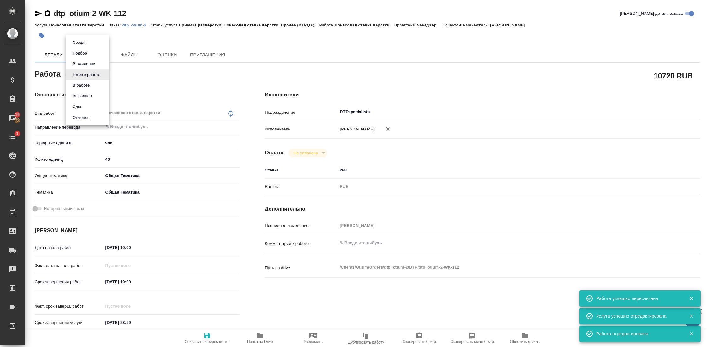
type textarea "x"
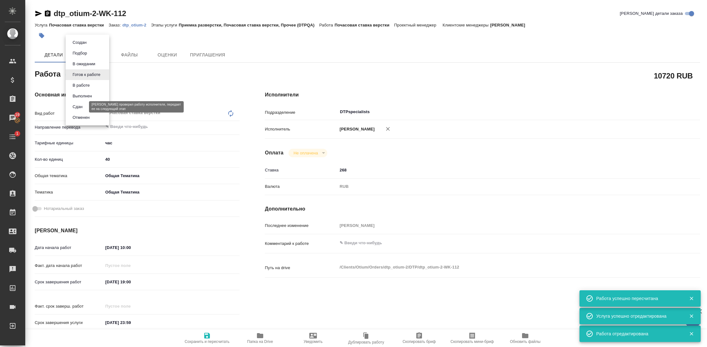
click at [84, 104] on button "Сдан" at bounding box center [78, 106] width 14 height 7
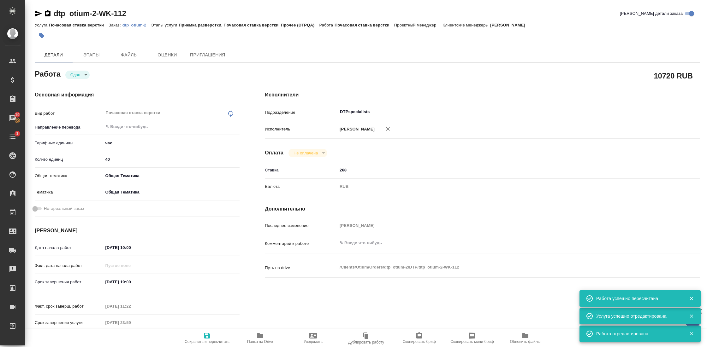
type textarea "x"
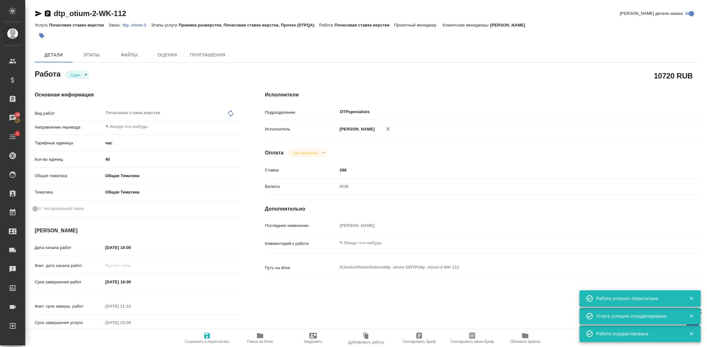
click at [211, 340] on span "Сохранить и пересчитать" at bounding box center [207, 342] width 45 height 4
type textarea "x"
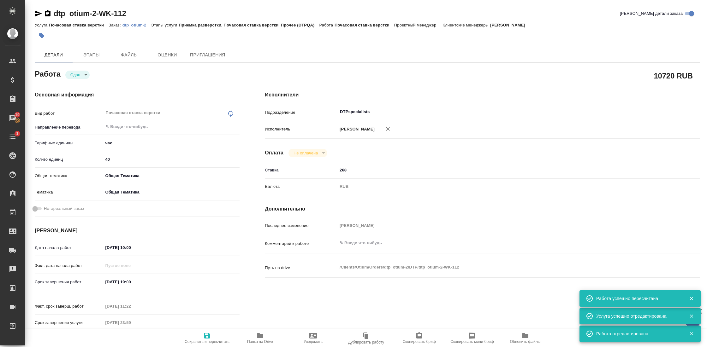
type textarea "x"
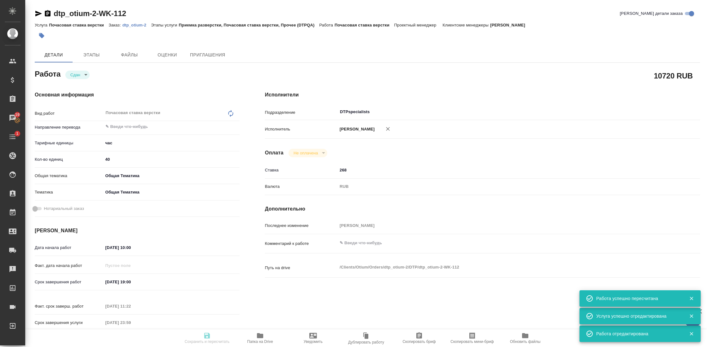
type textarea "x"
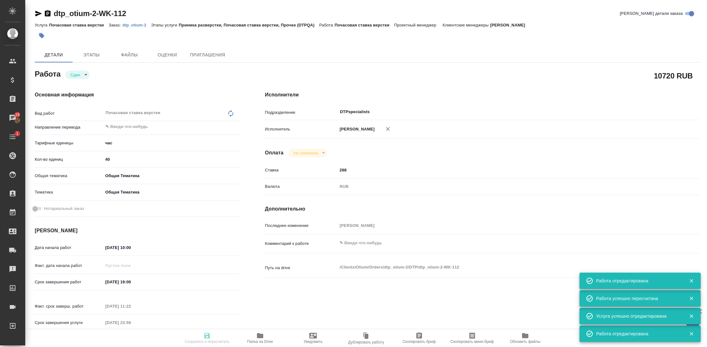
type textarea "x"
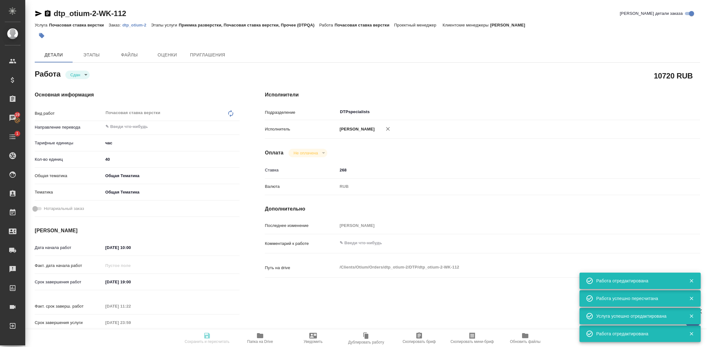
type textarea "x"
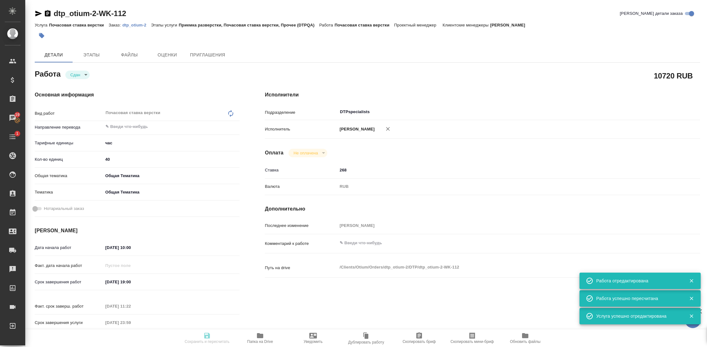
type input "closed"
type textarea "Почасовая ставка верстки"
type textarea "x"
type input "5a8b1489cc6b4906c91bfd93"
type input "40"
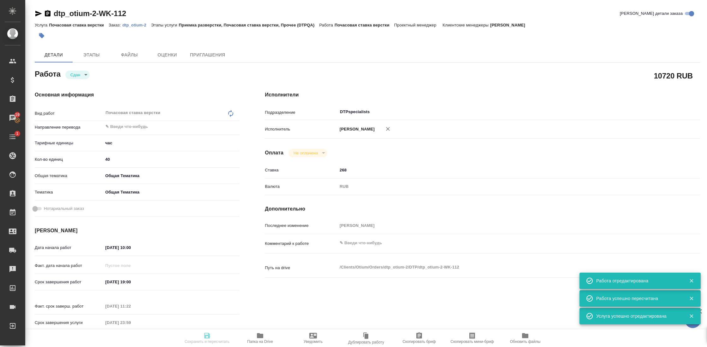
type input "obtem"
type input "6012b1ca196b0e5c9229a120"
type input "[DATE] 10:00"
type input "[DATE] 19:00"
type input "[DATE] 11:22"
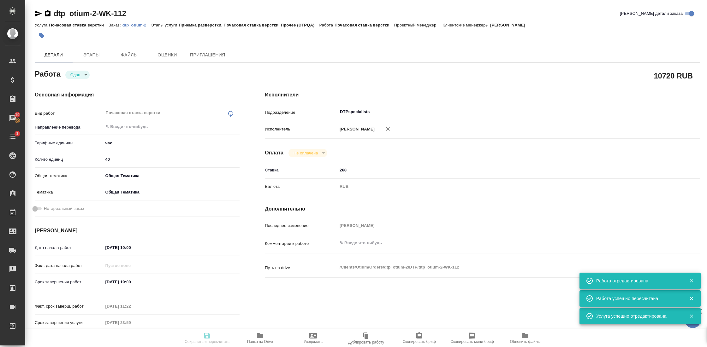
type input "[DATE] 23:59"
type input "DTPspecialists"
type input "notPayed"
type input "268"
type input "RUB"
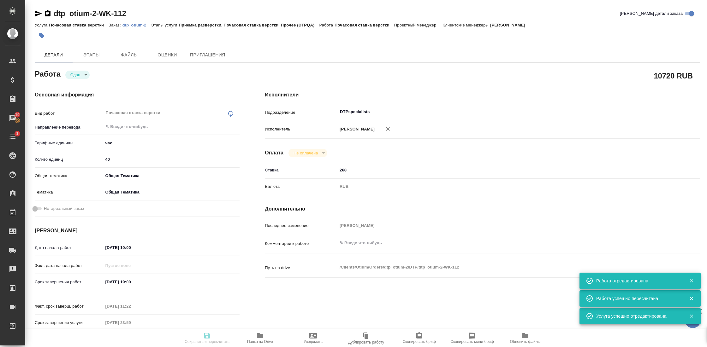
type input "[PERSON_NAME]"
type textarea "x"
type textarea "/Clients/Оtium/Orders/dtp_otium-2/DTP/dtp_otium-2-WK-112"
type textarea "x"
type input "dtp_otium-2"
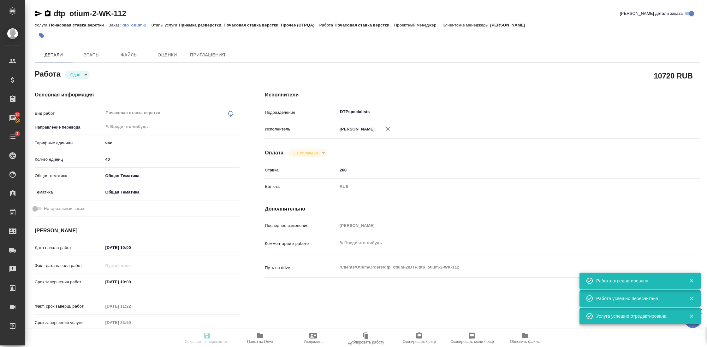
type input "Почасовая ставка верстки"
type input "Приемка разверстки, Почасовая ставка верстки, Прочее (DTPQA)"
type input "[PERSON_NAME]"
type input "/Clients/Оtium/Orders/dtp_otium-2"
type textarea "x"
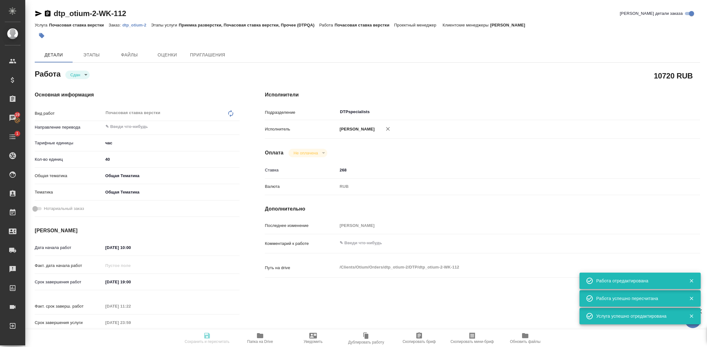
type textarea "x"
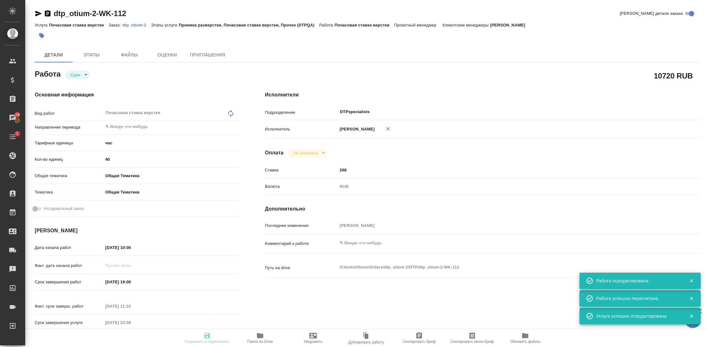
type textarea "x"
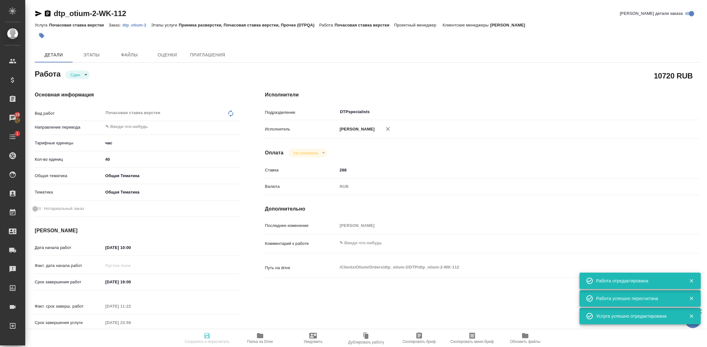
type textarea "x"
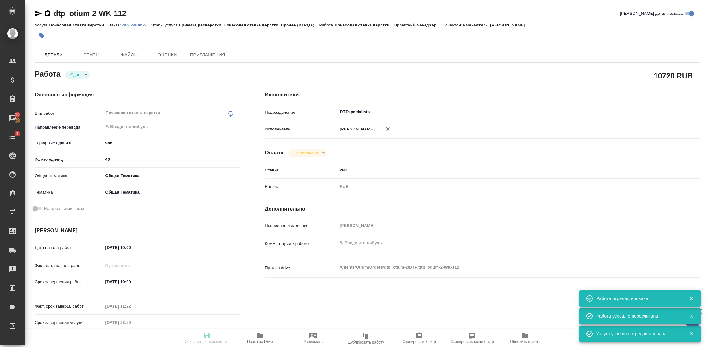
type textarea "x"
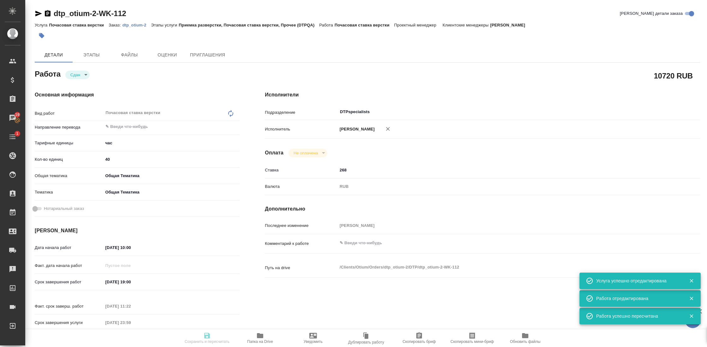
type input "closed"
type textarea "Почасовая ставка верстки"
type textarea "x"
type input "5a8b1489cc6b4906c91bfd93"
type input "40"
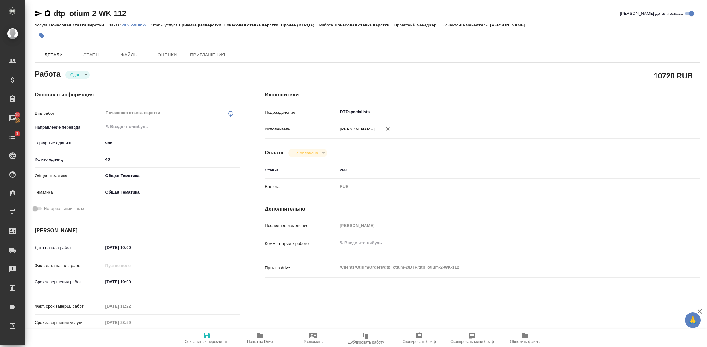
click at [211, 334] on span "Сохранить и пересчитать" at bounding box center [206, 338] width 45 height 12
click at [48, 15] on icon "button" at bounding box center [48, 14] width 8 height 8
type textarea "x"
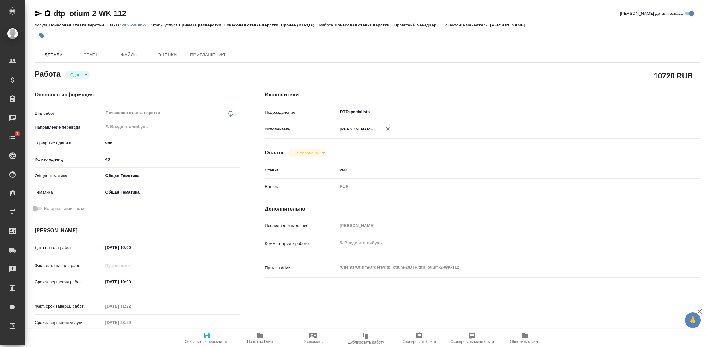
type textarea "x"
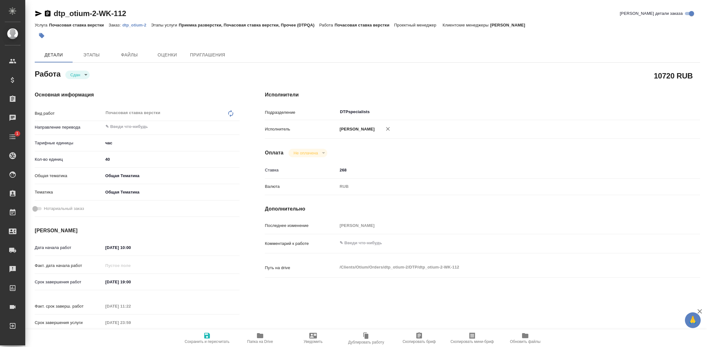
type textarea "x"
